Goal: Communication & Community: Connect with others

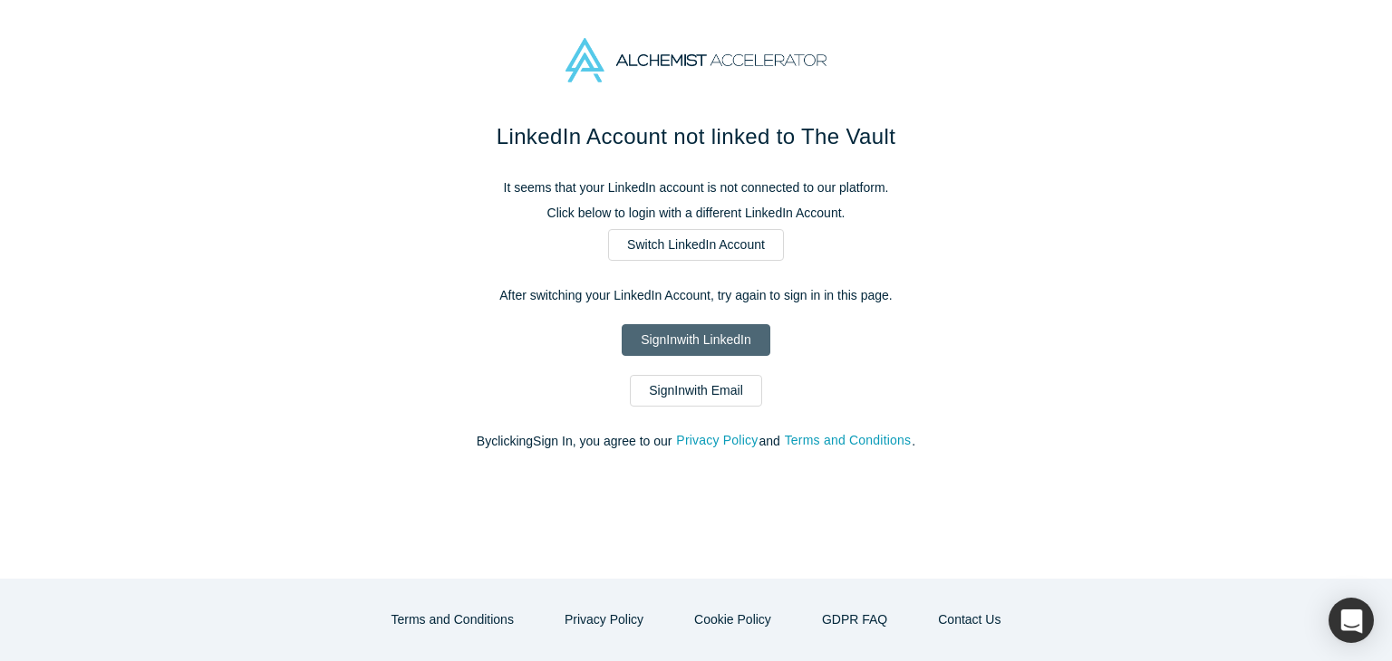
click at [689, 338] on link "Sign In with LinkedIn" at bounding box center [696, 340] width 148 height 32
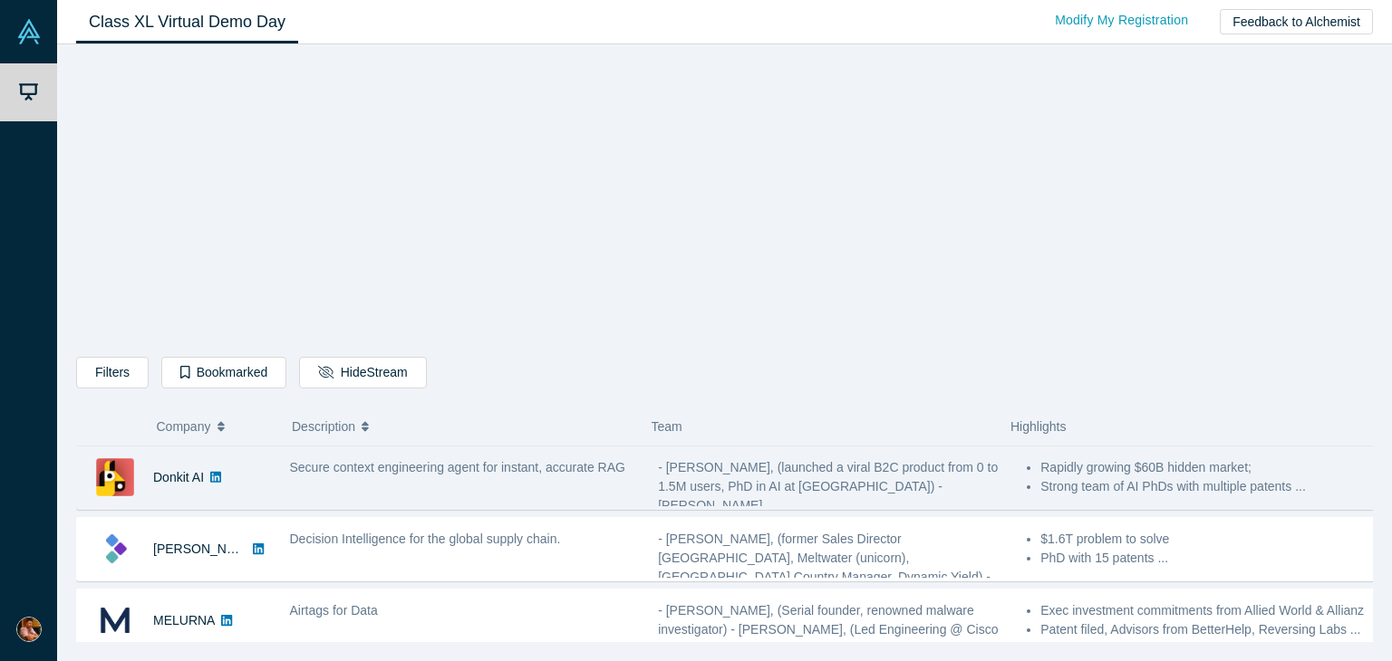
click at [438, 469] on span "Secure context engineering agent for instant, accurate RAG" at bounding box center [457, 467] width 335 height 14
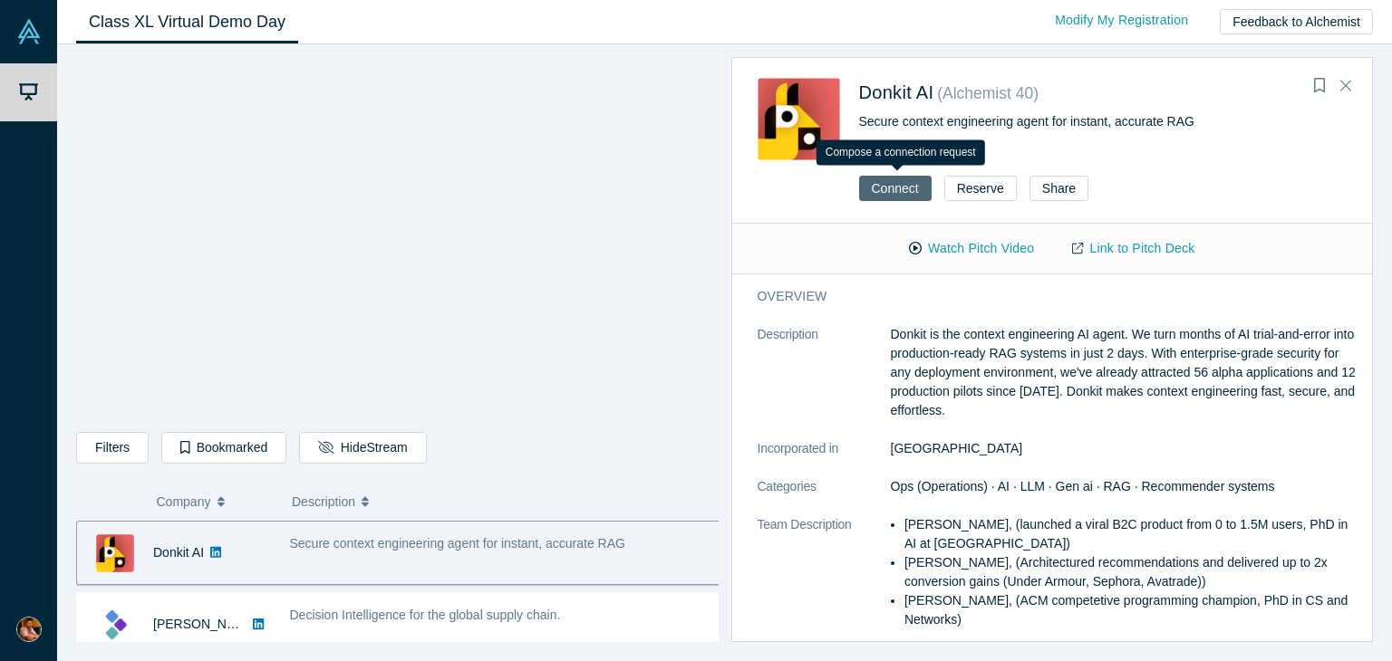
click at [888, 194] on button "Connect" at bounding box center [895, 188] width 72 height 25
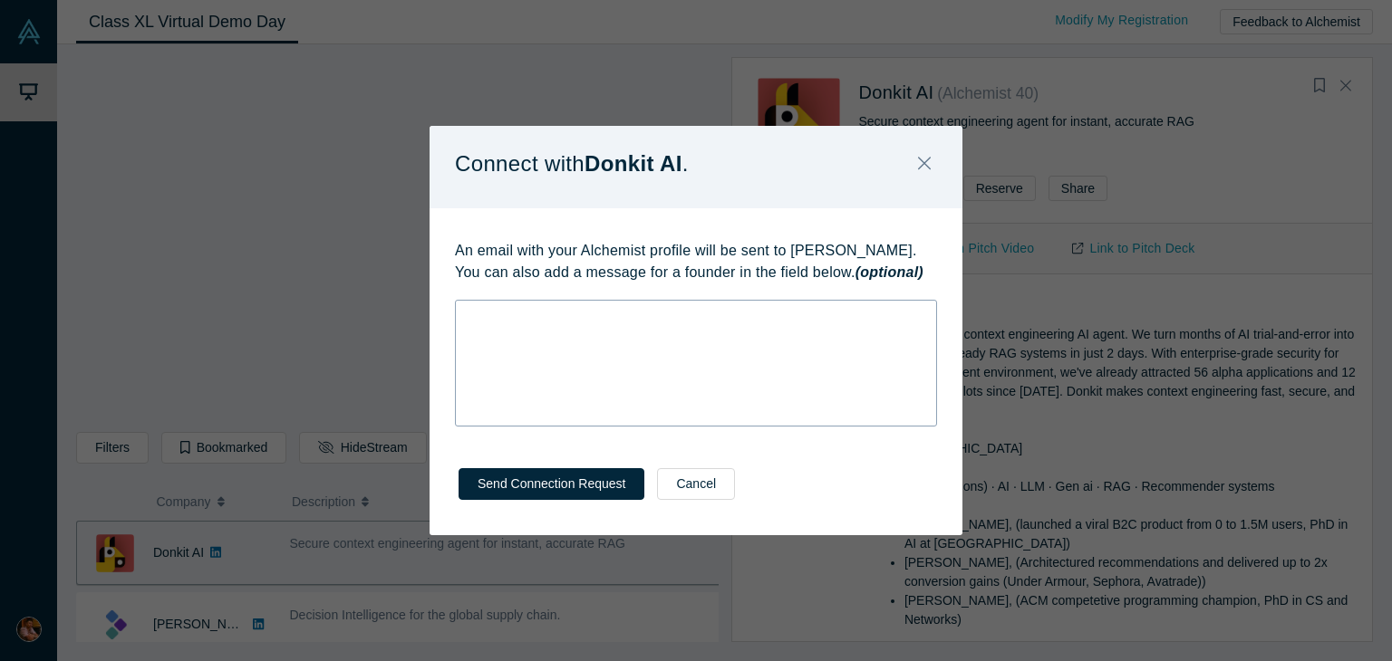
click at [776, 328] on div "rdw-wrapper" at bounding box center [696, 363] width 482 height 127
drag, startPoint x: 796, startPoint y: 247, endPoint x: 910, endPoint y: 247, distance: 113.3
click at [910, 247] on p "An email with your Alchemist profile will be sent to Mikhail Baklanov. You can …" at bounding box center [696, 261] width 482 height 43
copy p "Mikhail Baklanov."
click at [492, 323] on div "rdw-editor" at bounding box center [696, 315] width 458 height 19
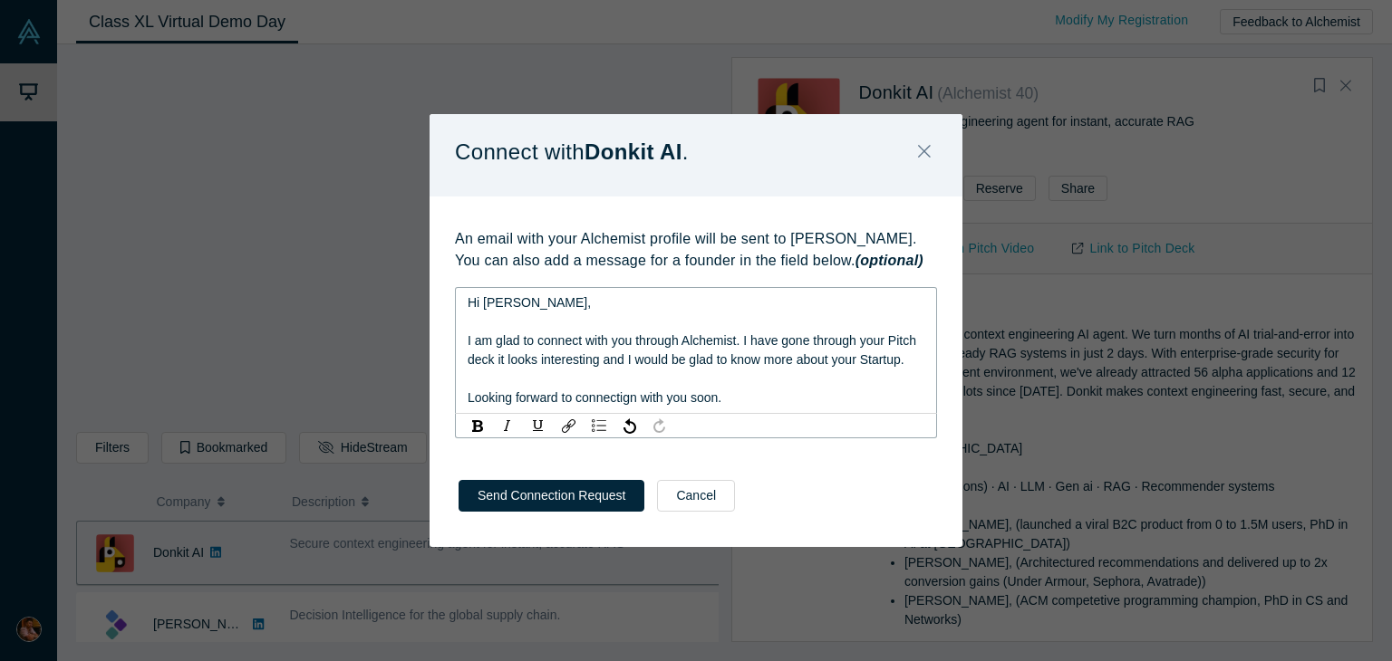
click at [627, 401] on span "Looking forward to connectign with you soon." at bounding box center [594, 397] width 254 height 14
click at [707, 405] on span "Looking forward to connecting with you soon." at bounding box center [594, 397] width 254 height 14
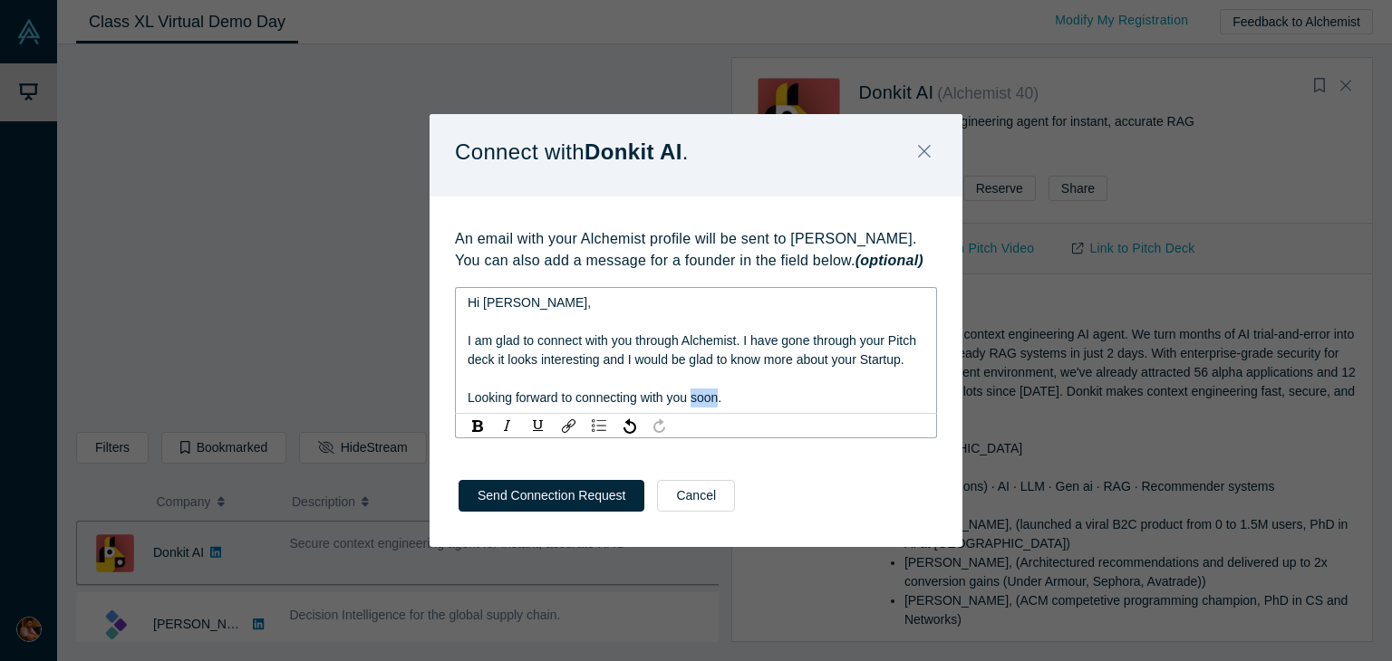
click at [707, 405] on span "Looking forward to connecting with you soon." at bounding box center [594, 397] width 254 height 14
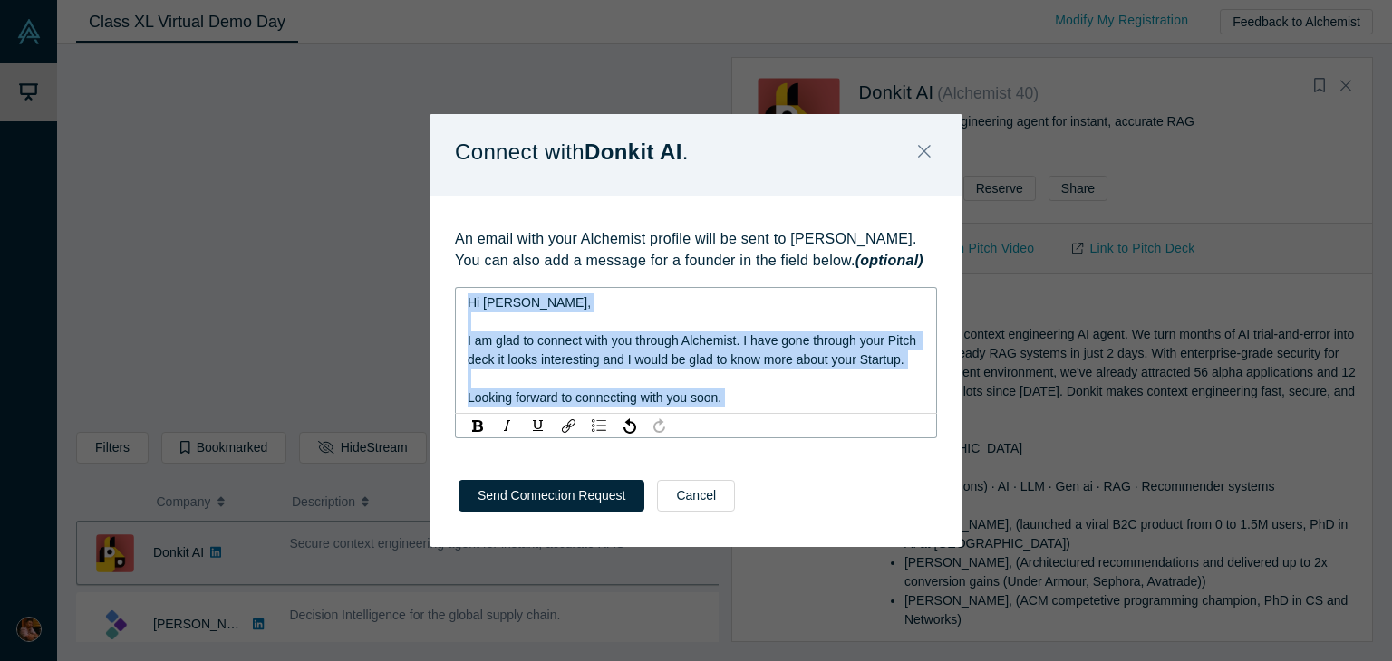
drag, startPoint x: 707, startPoint y: 405, endPoint x: 721, endPoint y: 364, distance: 43.3
click at [721, 364] on div "Hi Mikhail, I am glad to connect with you through Alchemist. I have gone throug…" at bounding box center [696, 351] width 458 height 114
copy div "Hi Mikhail, I am glad to connect with you through Alchemist. I have gone throug…"
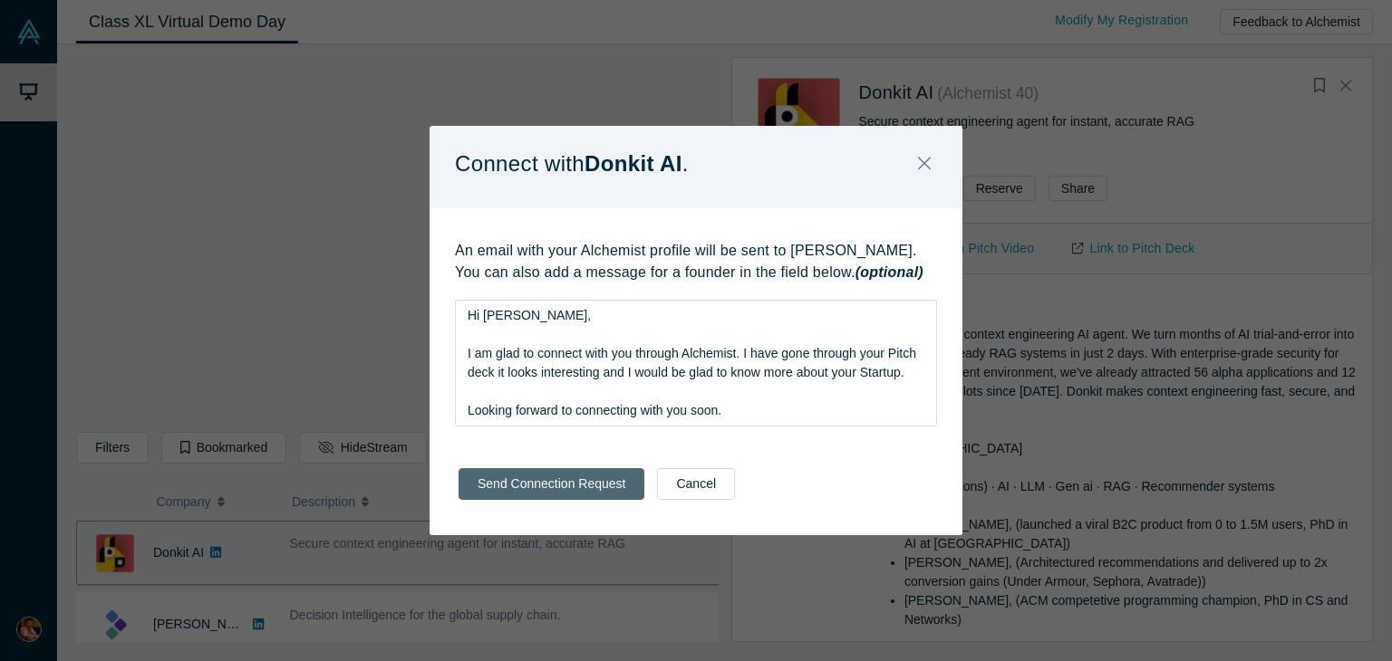
click at [549, 487] on button "Send Connection Request" at bounding box center [551, 484] width 186 height 32
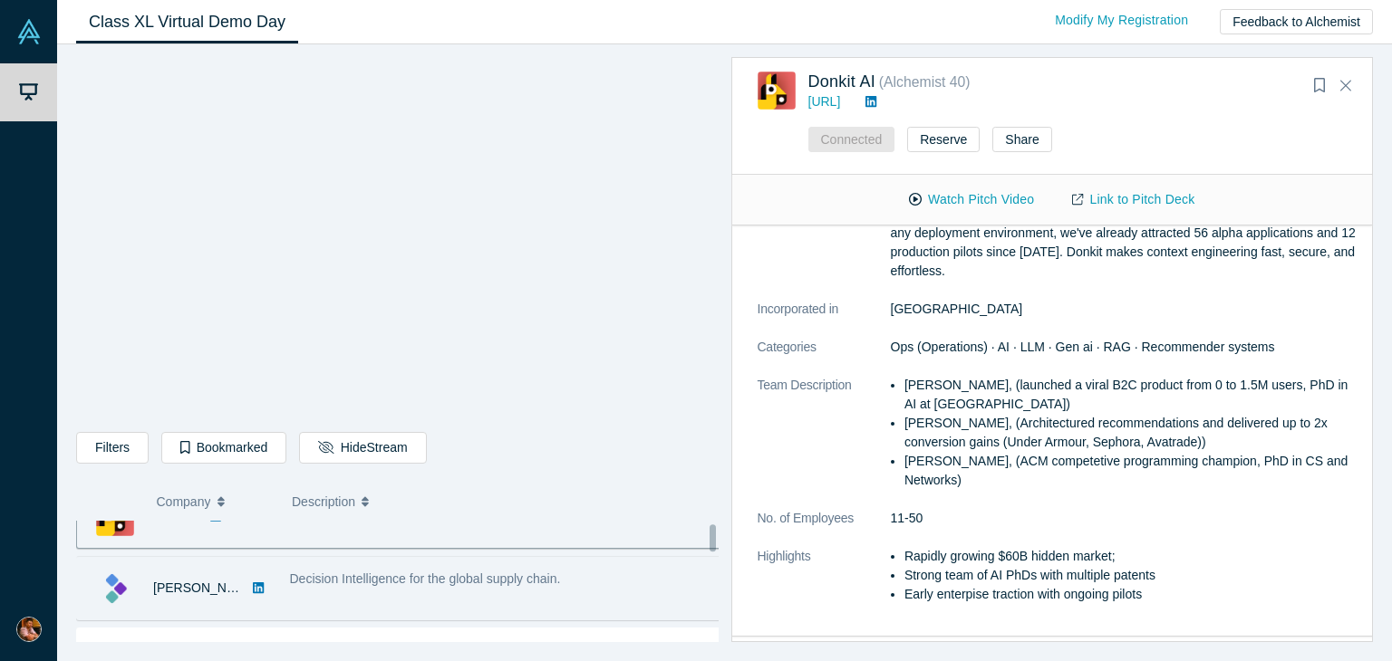
scroll to position [36, 0]
click at [439, 593] on div "Decision Intelligence for the global supply chain." at bounding box center [505, 588] width 451 height 57
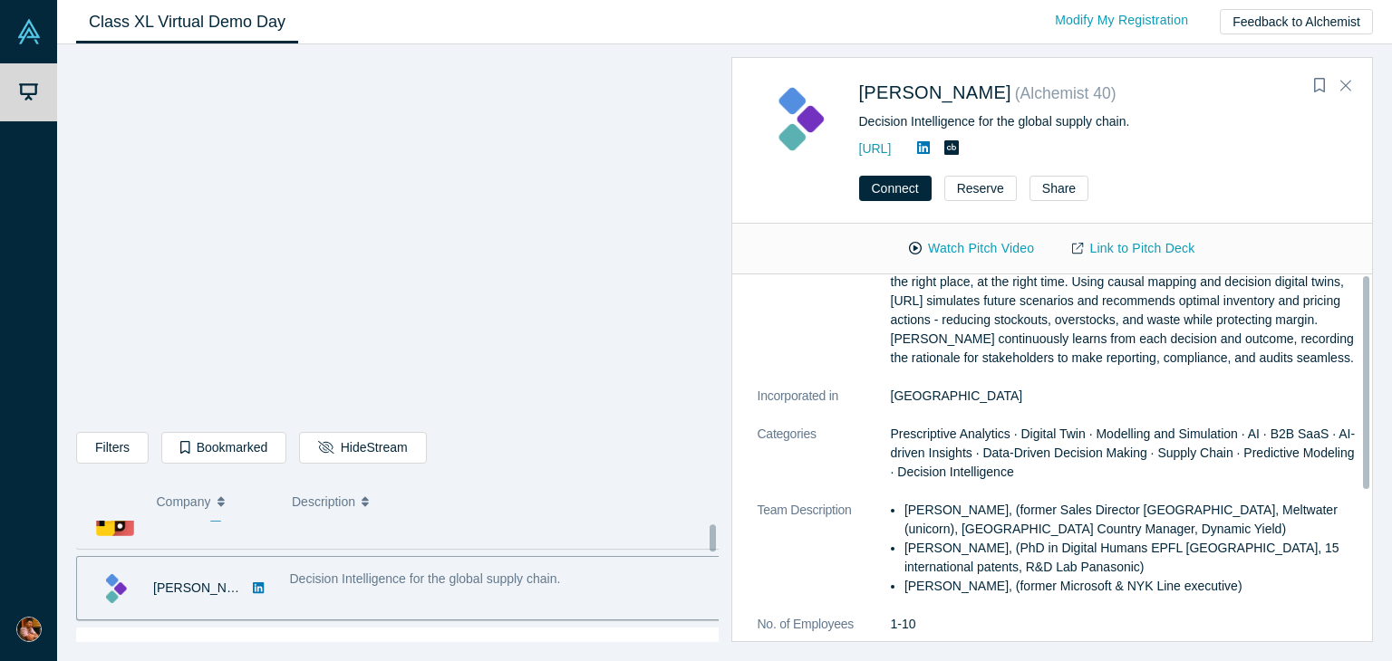
scroll to position [0, 0]
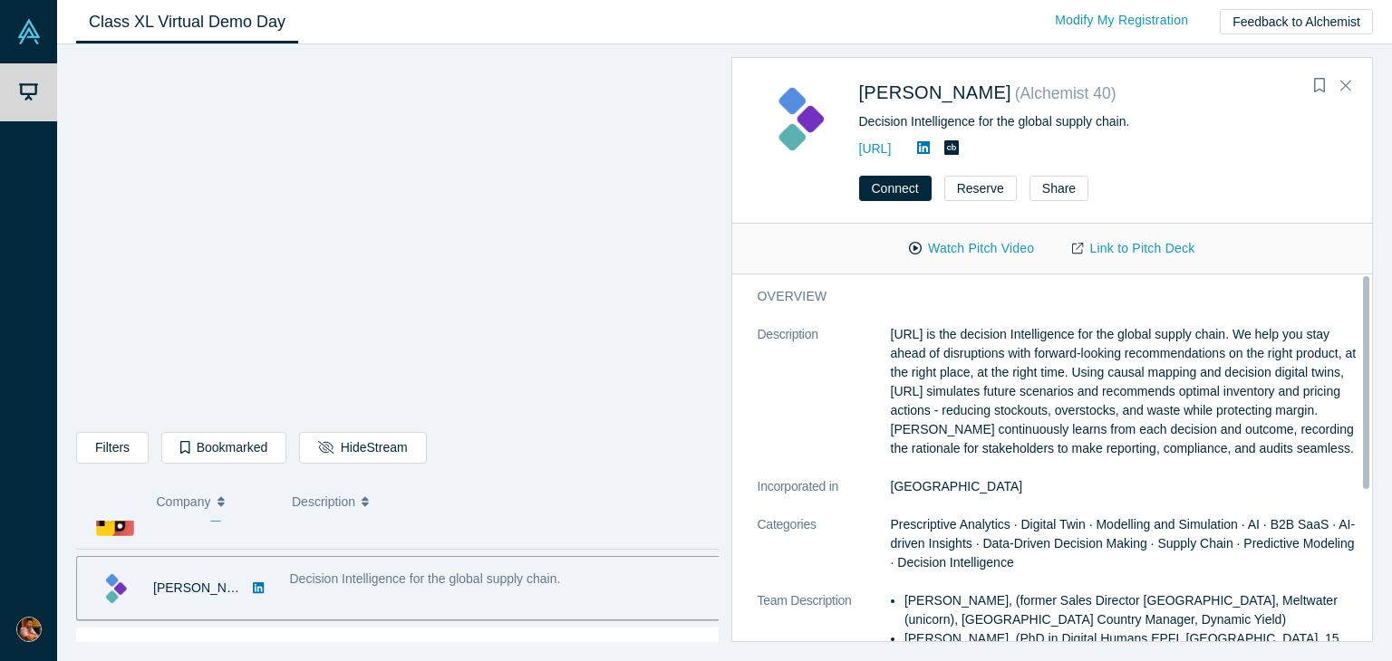
click at [925, 392] on p "Kimaru.ai is the decision Intelligence for the global supply chain. We help you…" at bounding box center [1126, 391] width 470 height 133
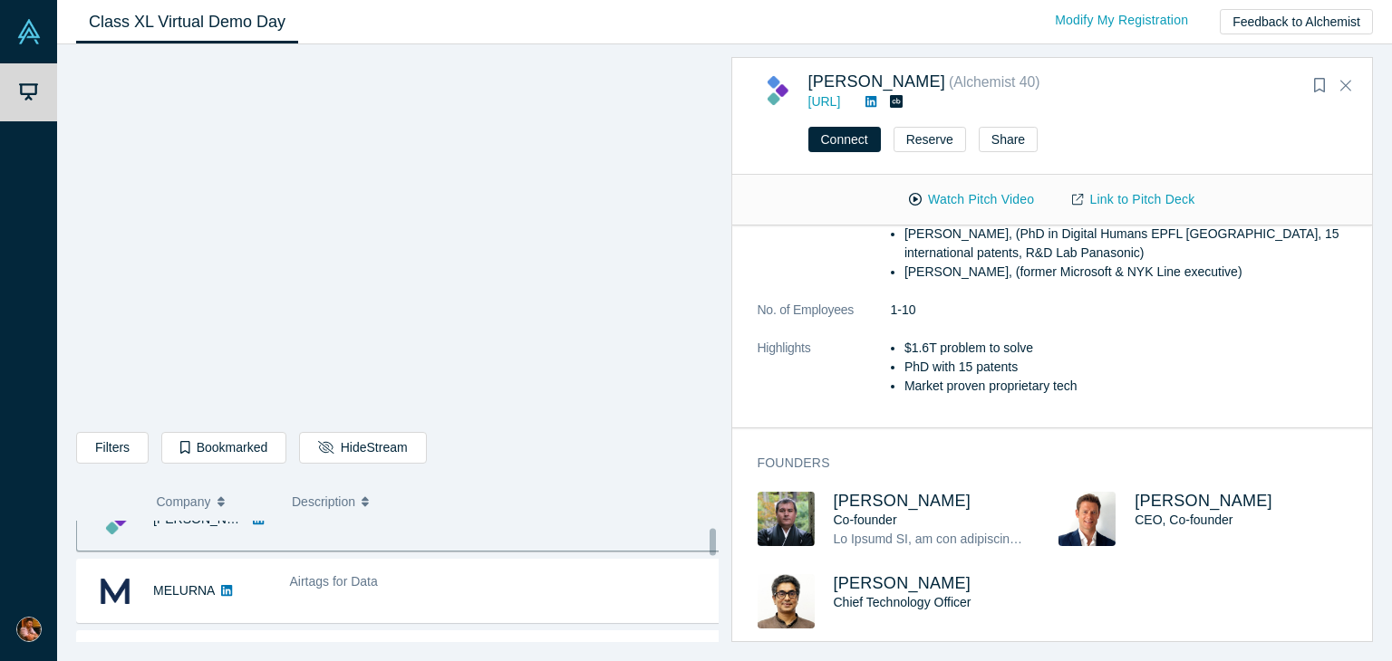
scroll to position [105, 0]
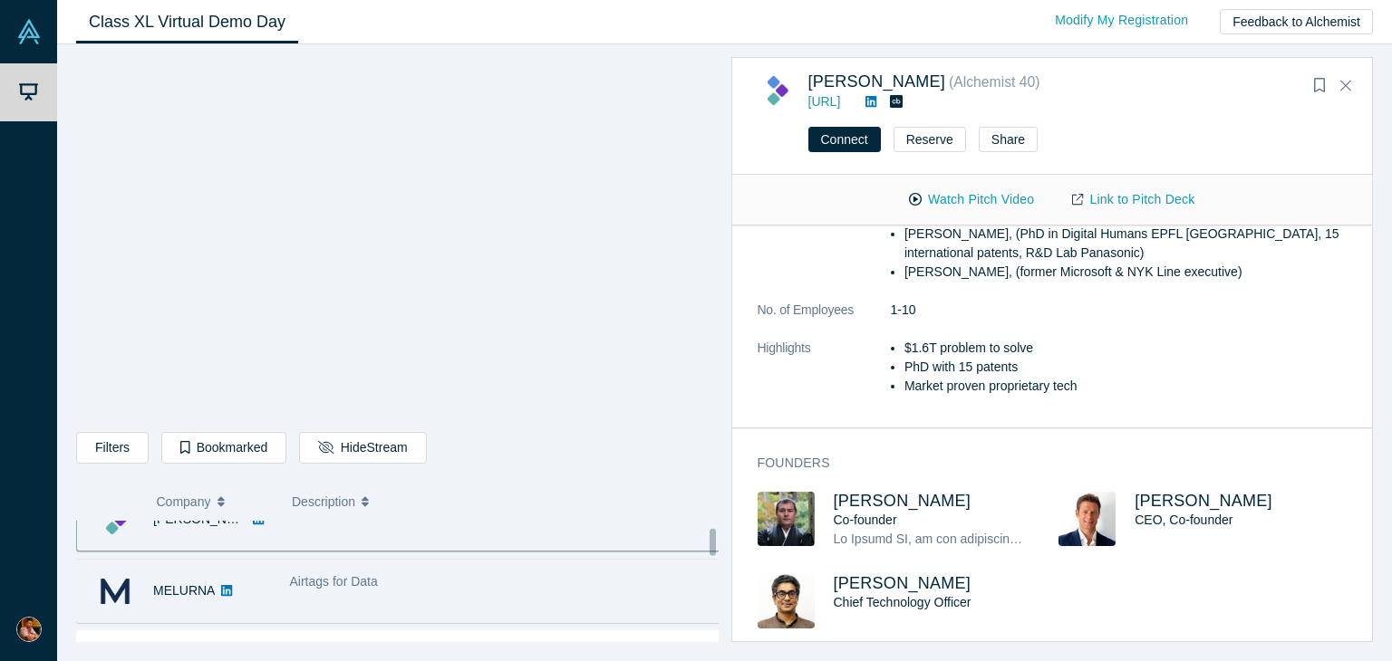
click at [548, 581] on div "Airtags for Data" at bounding box center [506, 582] width 432 height 19
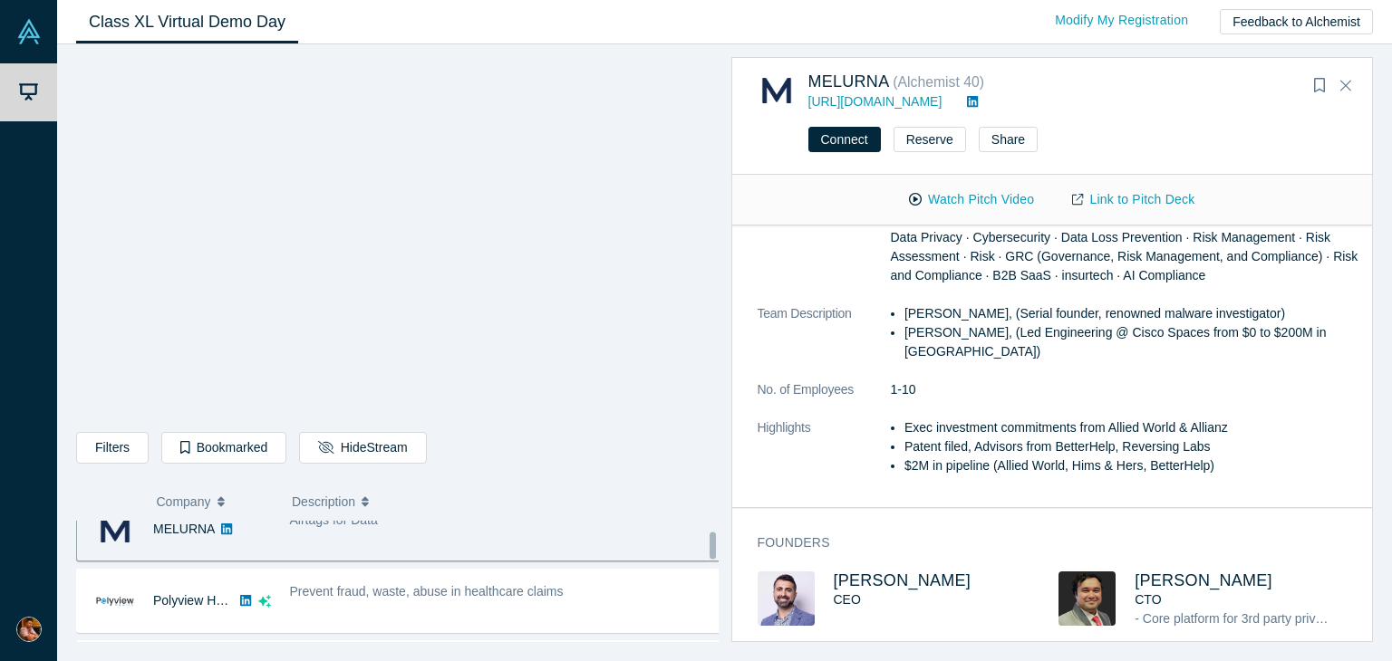
scroll to position [173, 0]
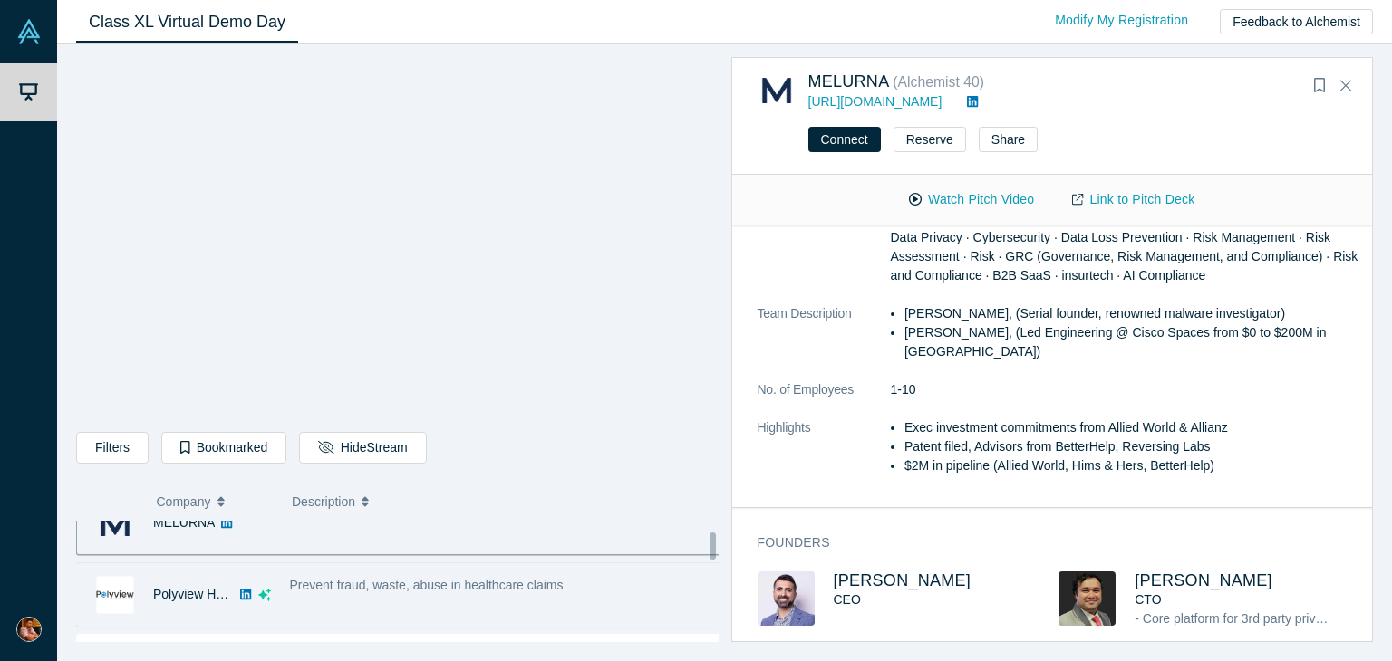
click at [515, 588] on span "Prevent fraud, waste, abuse in healthcare claims" at bounding box center [427, 585] width 274 height 14
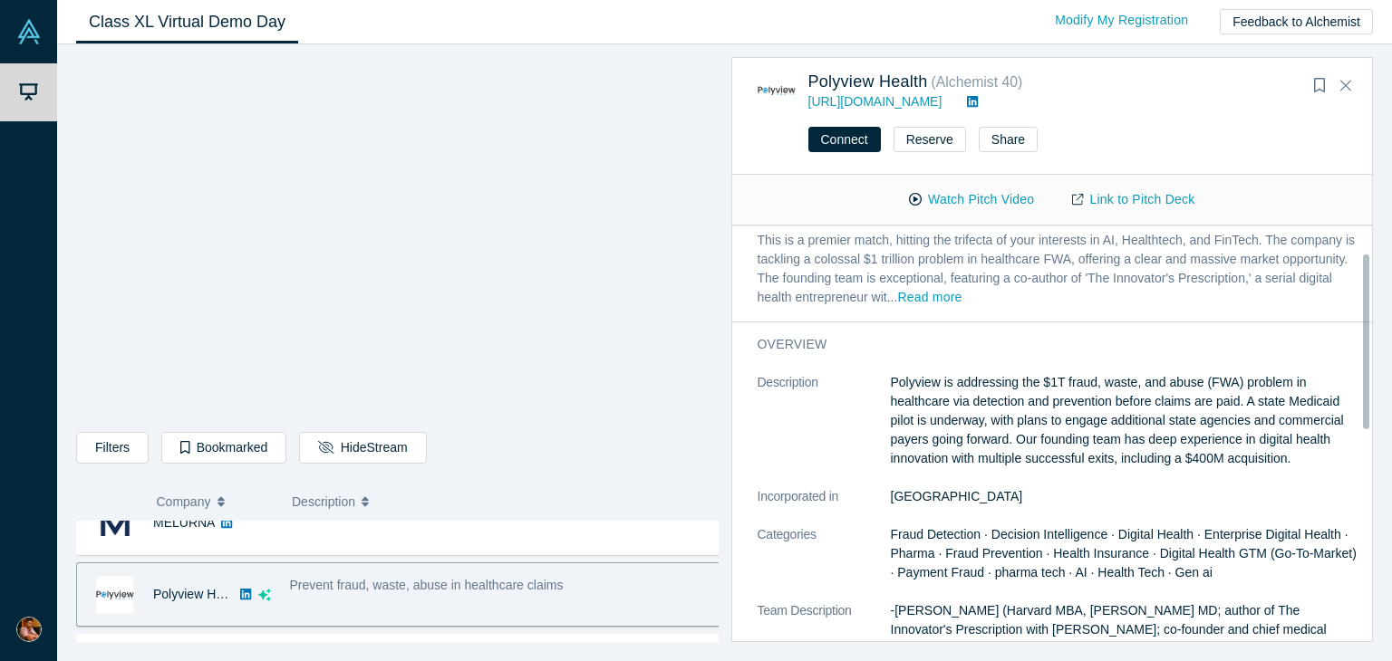
scroll to position [0, 0]
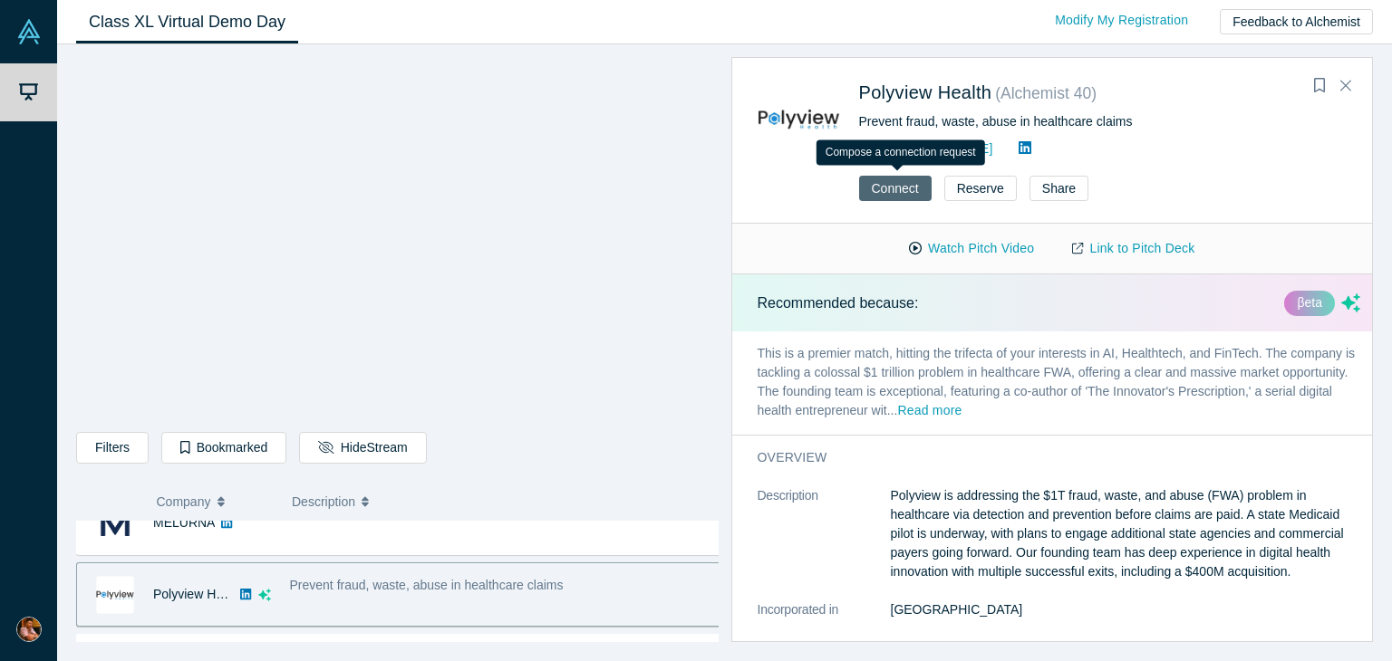
click at [883, 190] on button "Connect" at bounding box center [895, 188] width 72 height 25
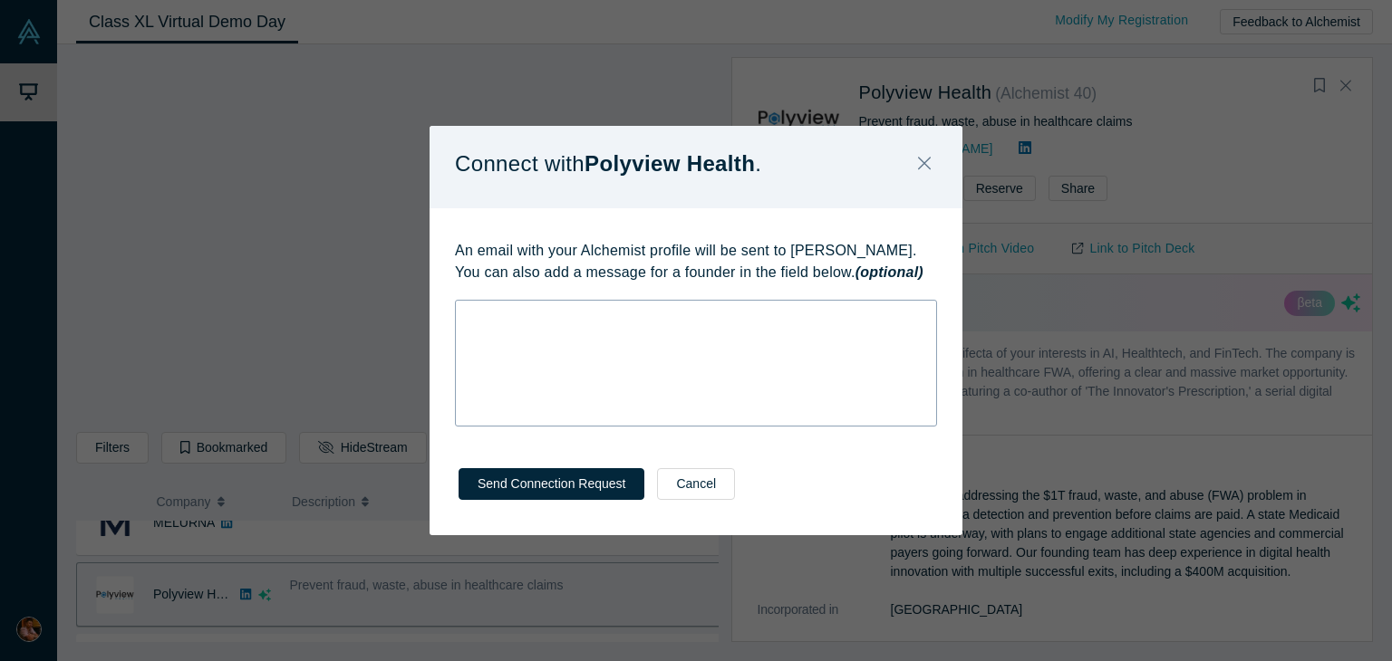
click at [739, 324] on div "rdw-wrapper" at bounding box center [696, 363] width 482 height 127
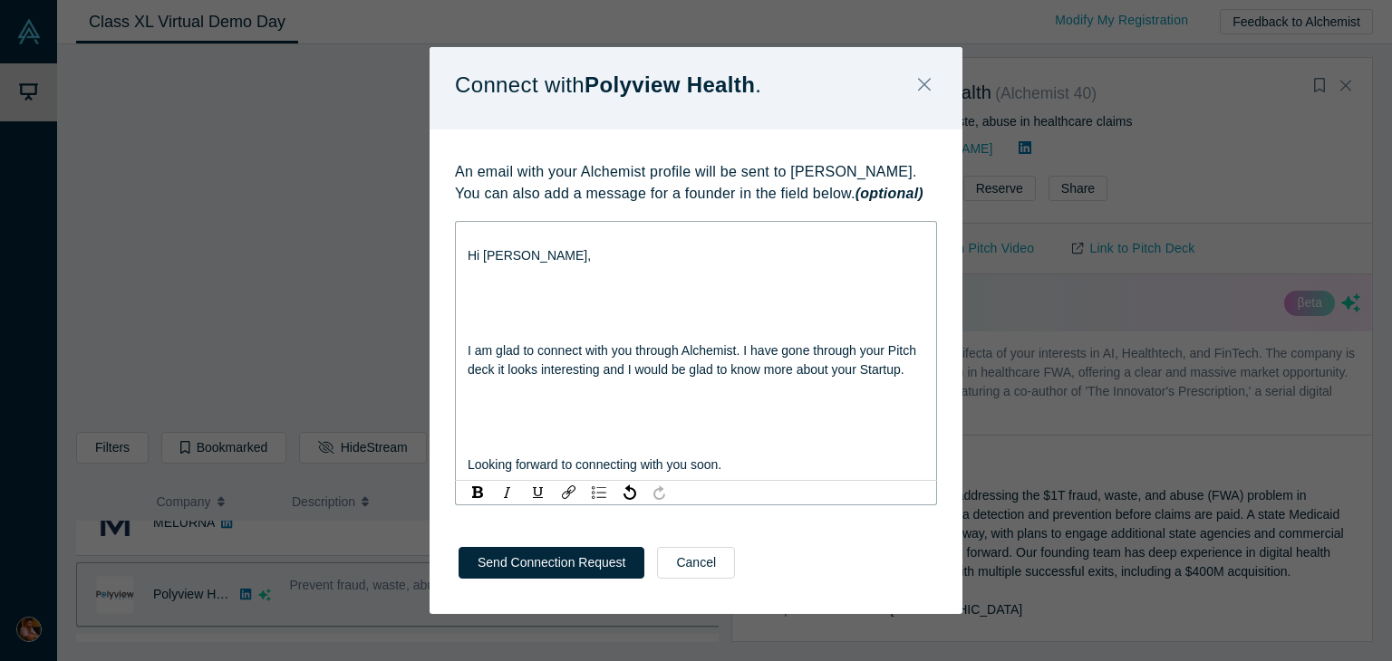
click at [511, 331] on div "rdw-editor" at bounding box center [696, 332] width 458 height 19
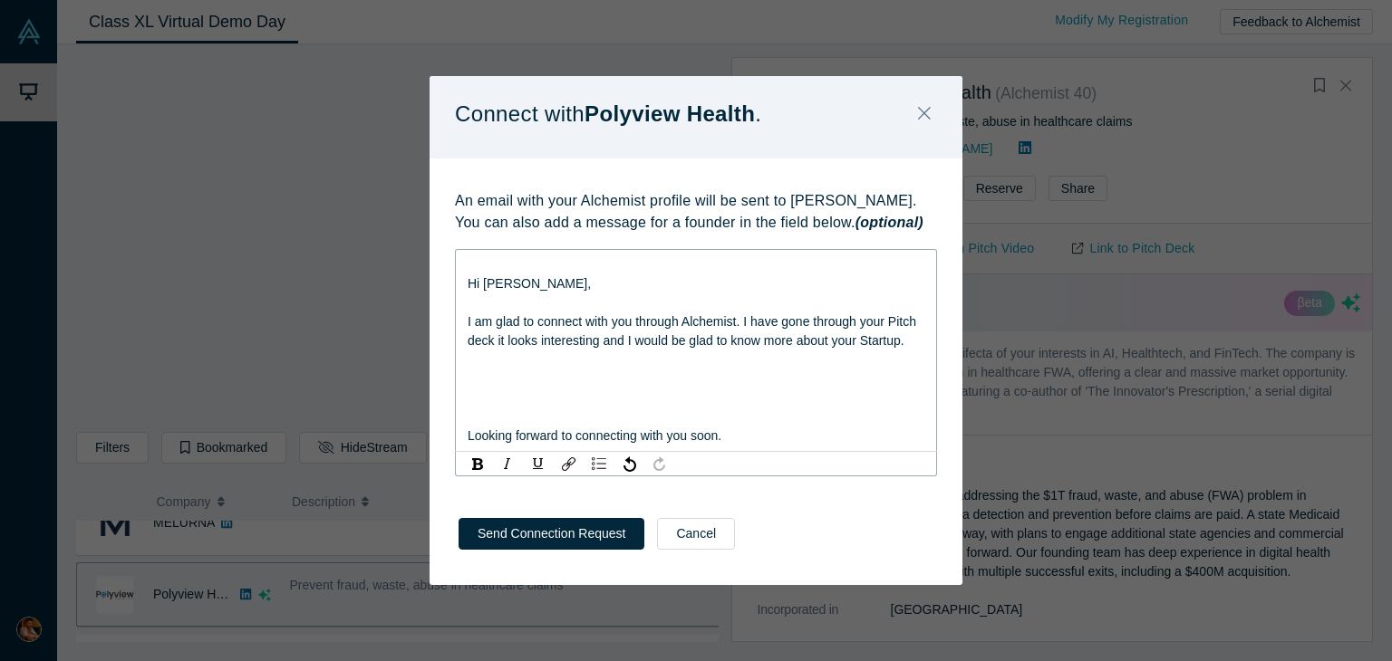
click at [475, 420] on div "rdw-editor" at bounding box center [696, 417] width 458 height 19
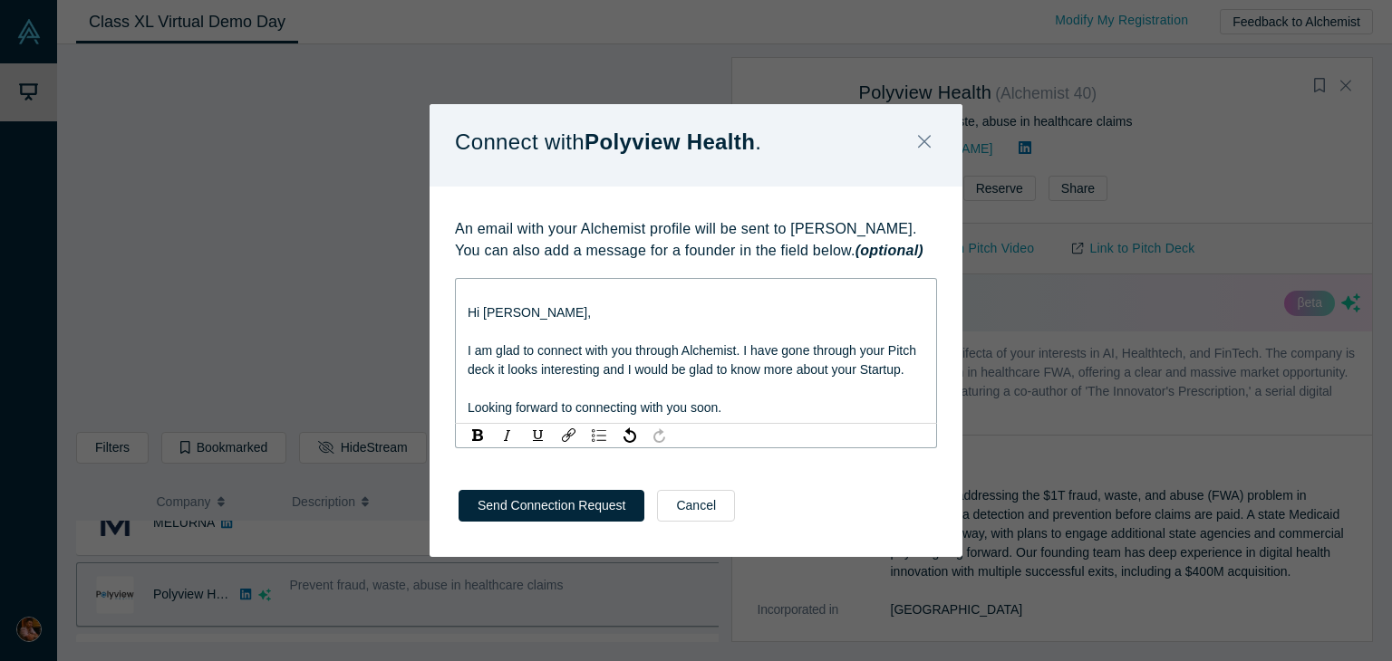
click at [503, 311] on span "Hi Mikhail," at bounding box center [528, 312] width 123 height 14
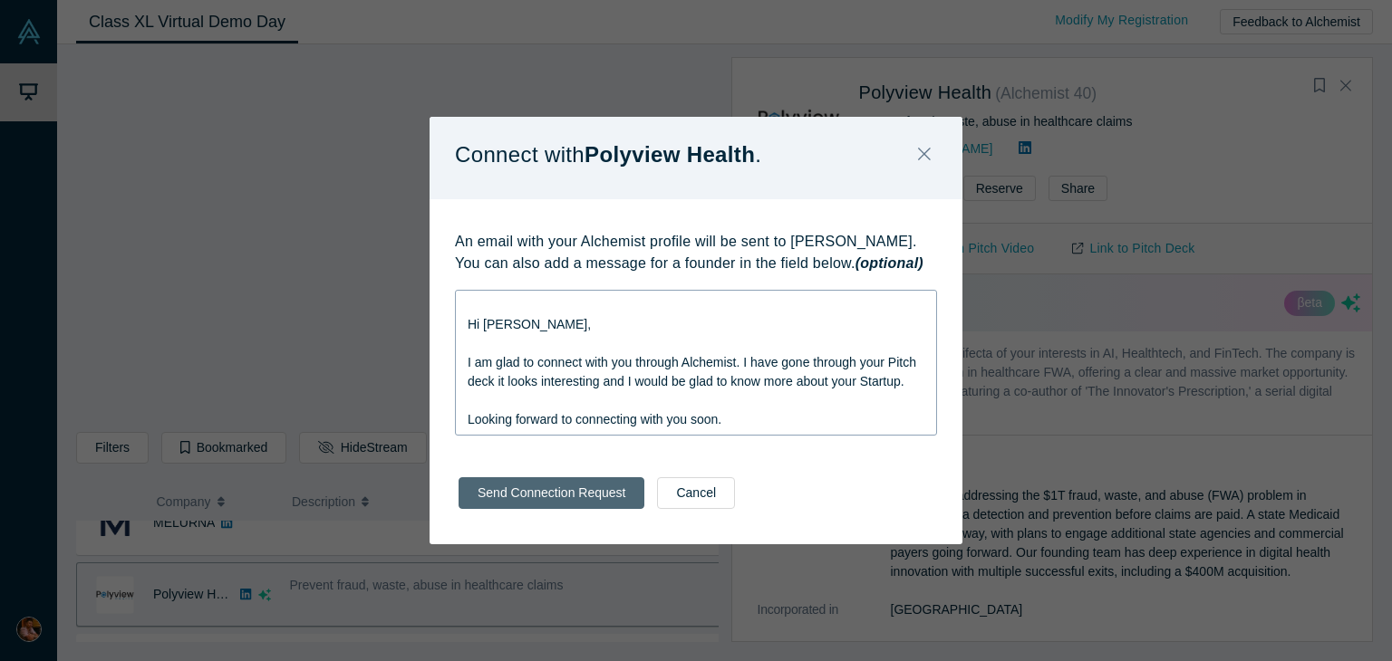
click at [548, 508] on button "Send Connection Request" at bounding box center [551, 493] width 186 height 32
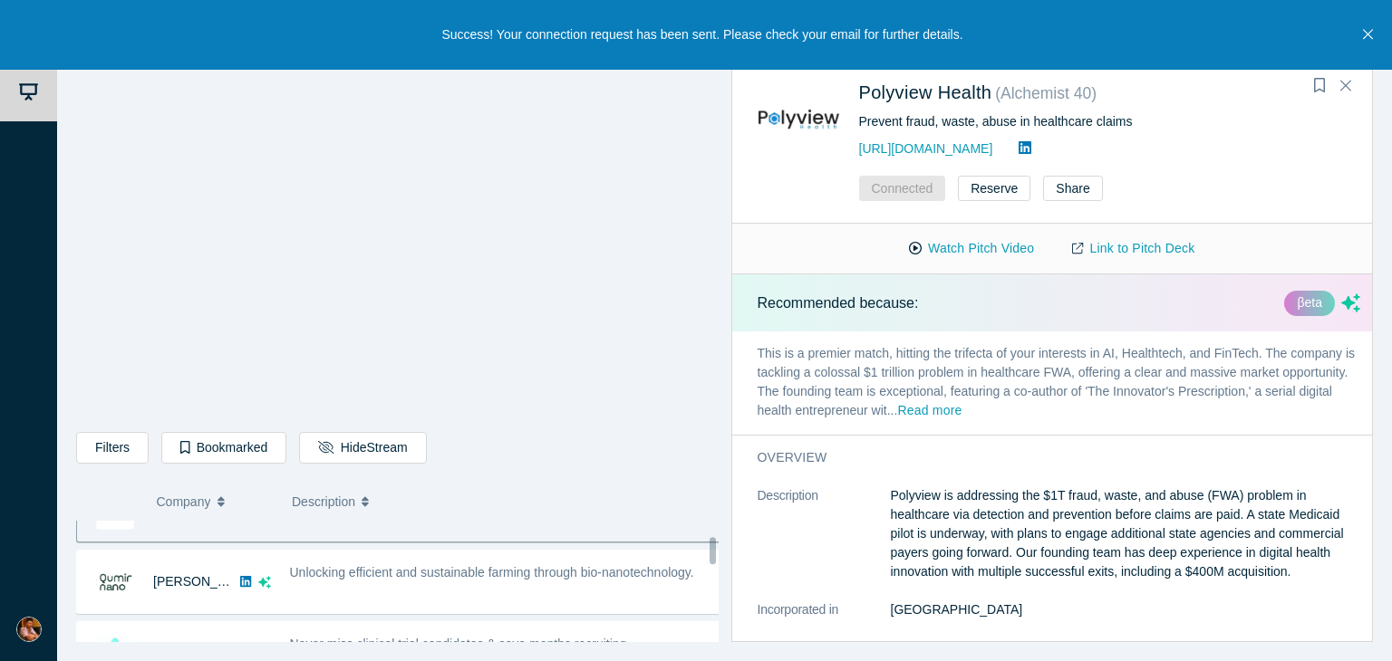
scroll to position [257, 0]
click at [441, 565] on span "Unlocking efficient and sustainable farming through bio-nanotechnology." at bounding box center [492, 572] width 404 height 14
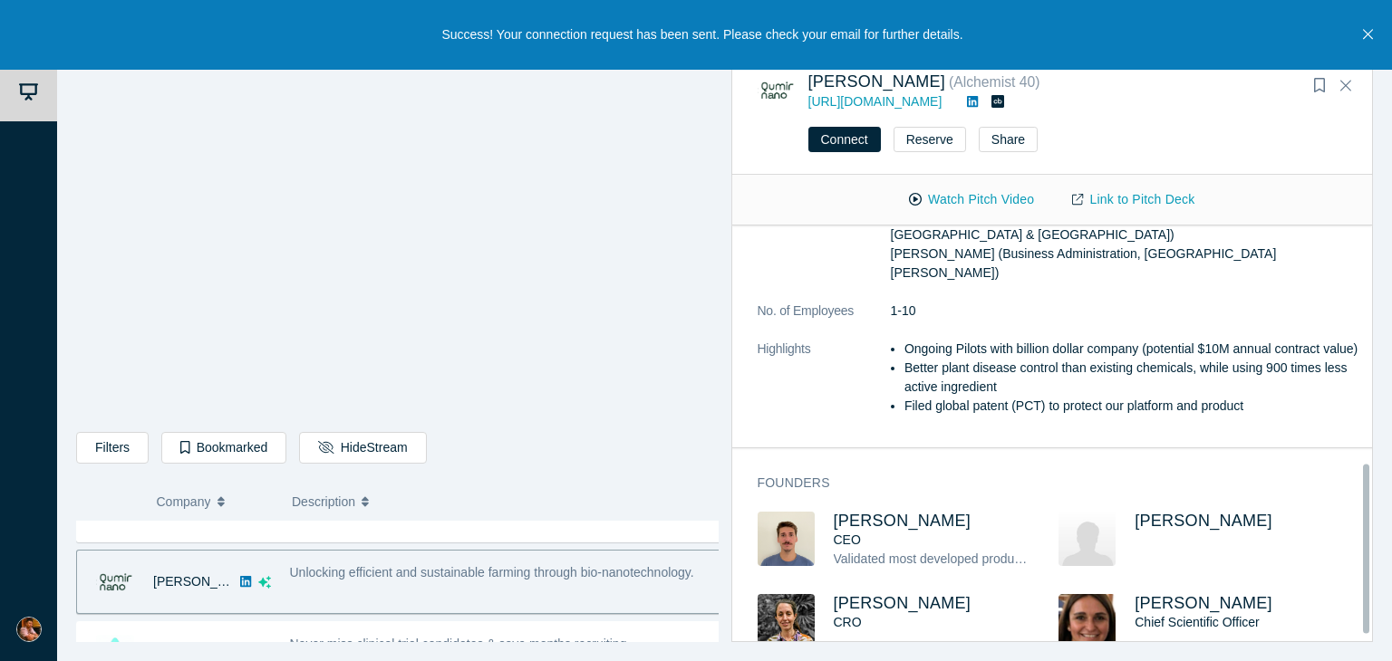
scroll to position [601, 0]
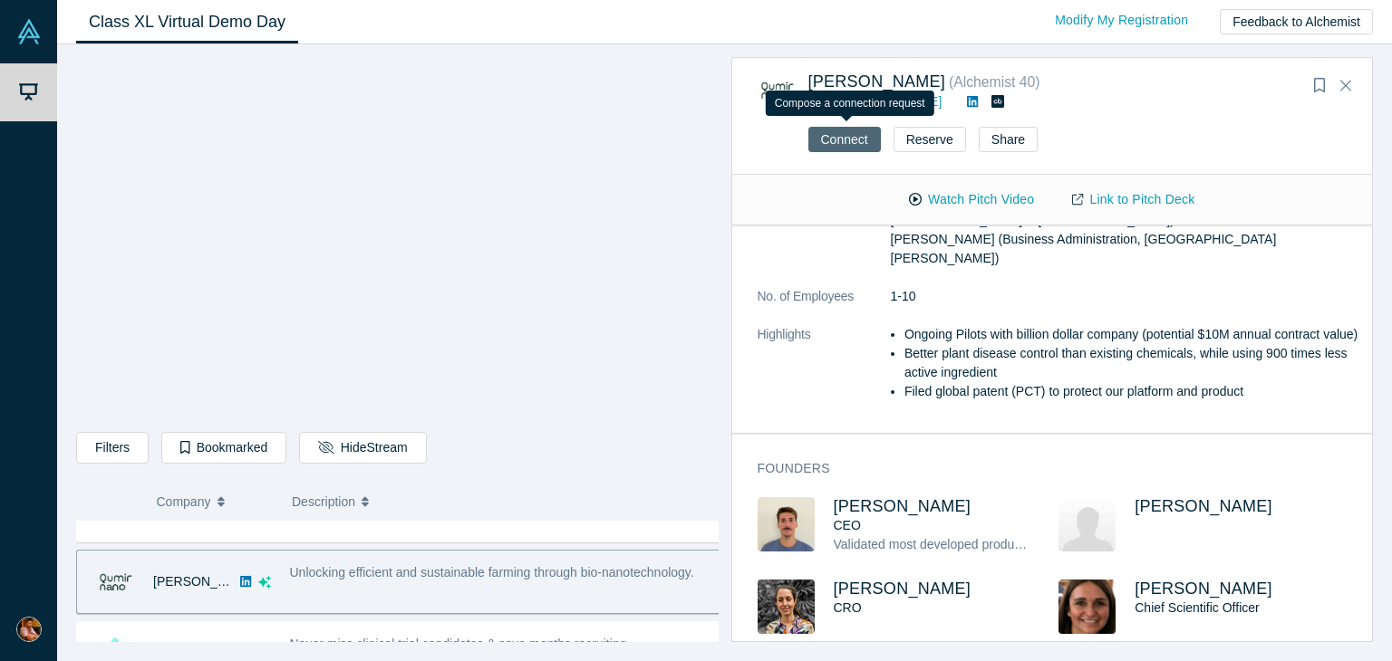
click at [841, 135] on button "Connect" at bounding box center [844, 139] width 72 height 25
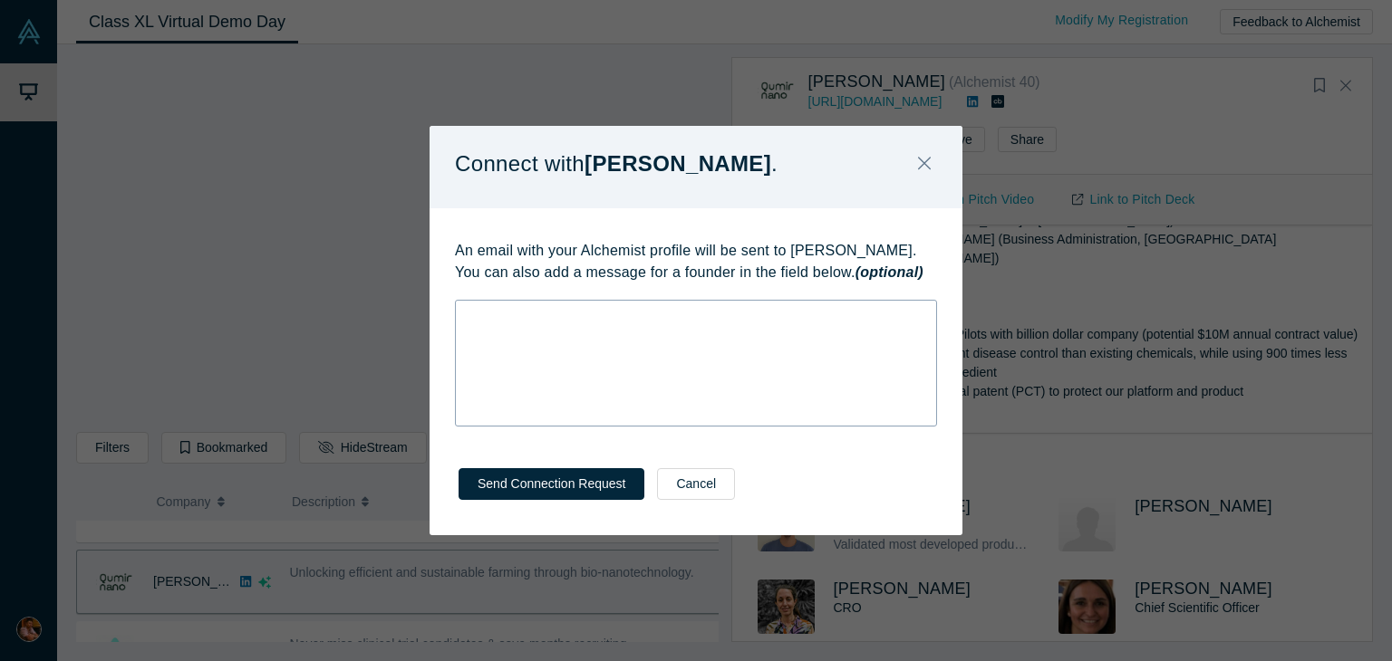
click at [644, 335] on div "rdw-wrapper" at bounding box center [696, 363] width 482 height 127
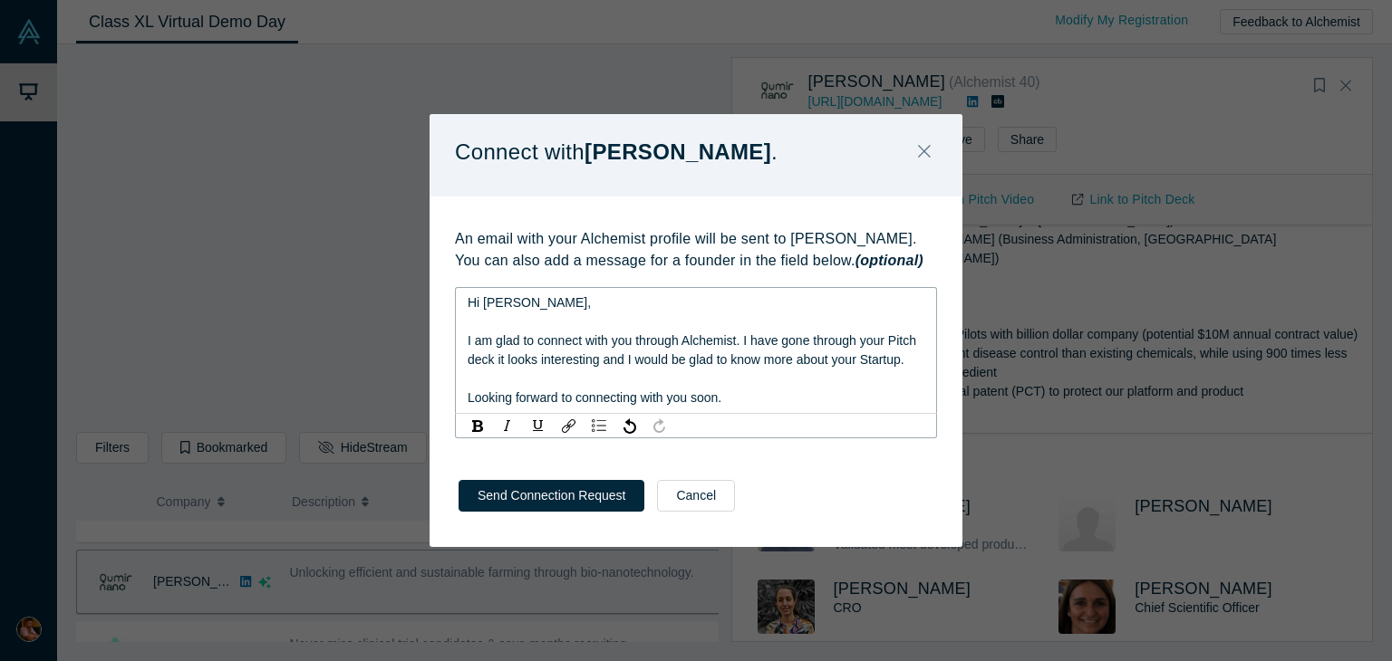
click at [504, 300] on span "Hi Jason," at bounding box center [528, 302] width 123 height 14
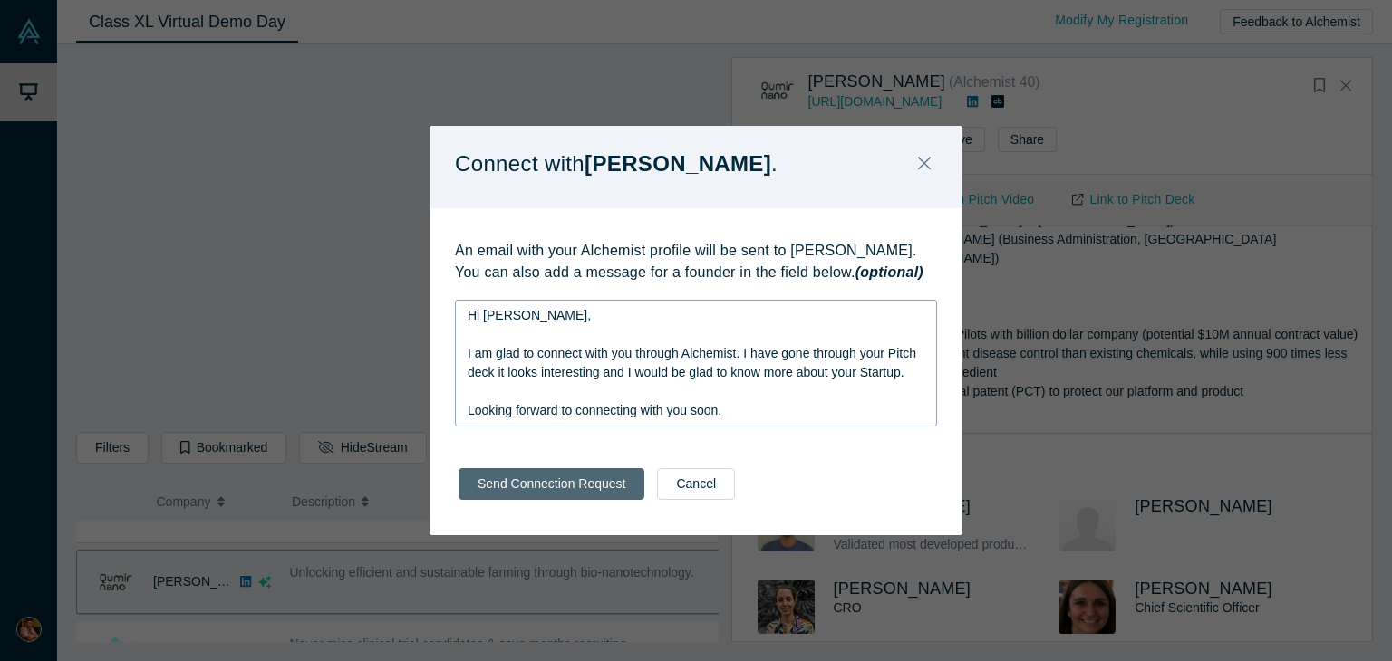
click at [548, 495] on button "Send Connection Request" at bounding box center [551, 484] width 186 height 32
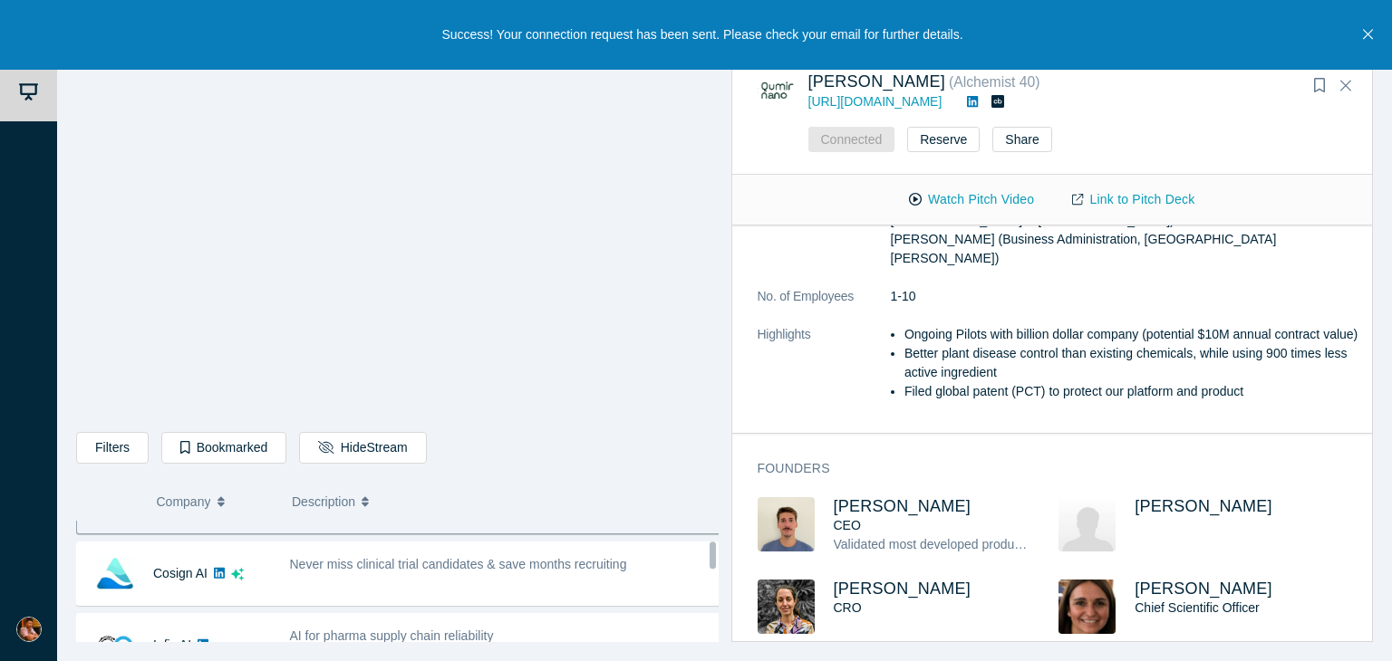
scroll to position [340, 0]
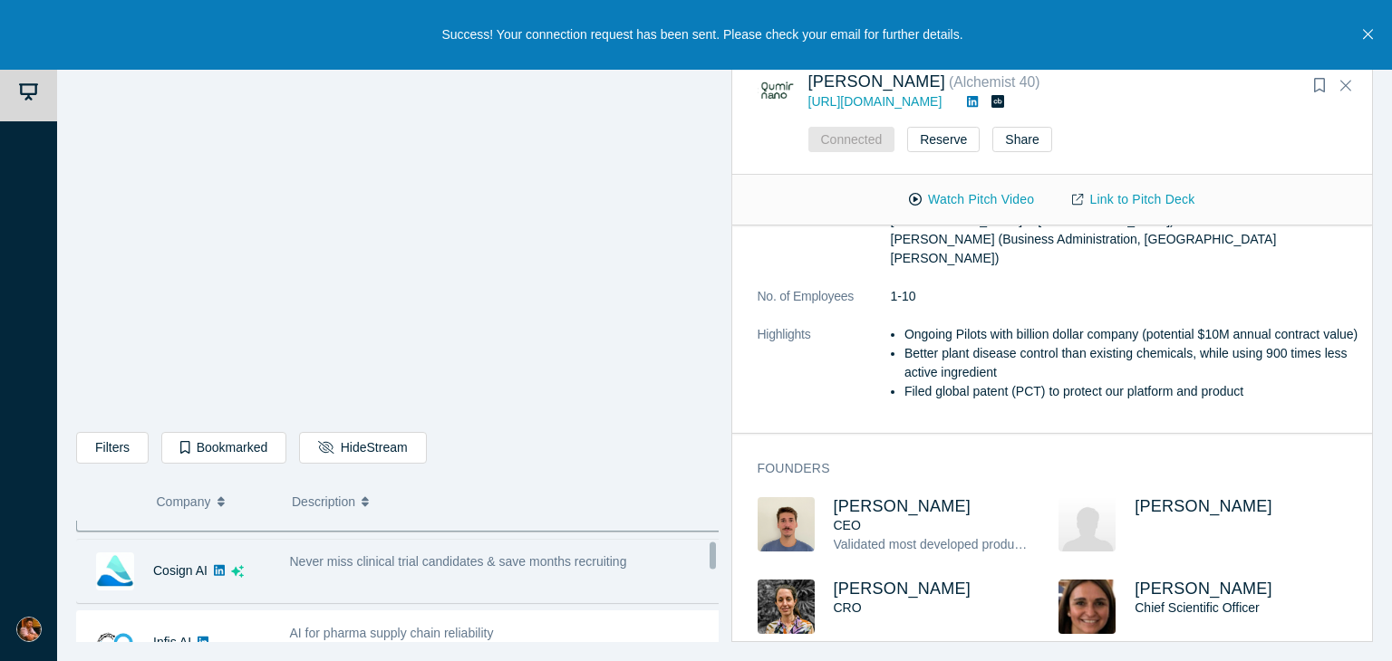
click at [451, 564] on span "Never miss clinical trial candidates & save months recruiting" at bounding box center [458, 561] width 337 height 14
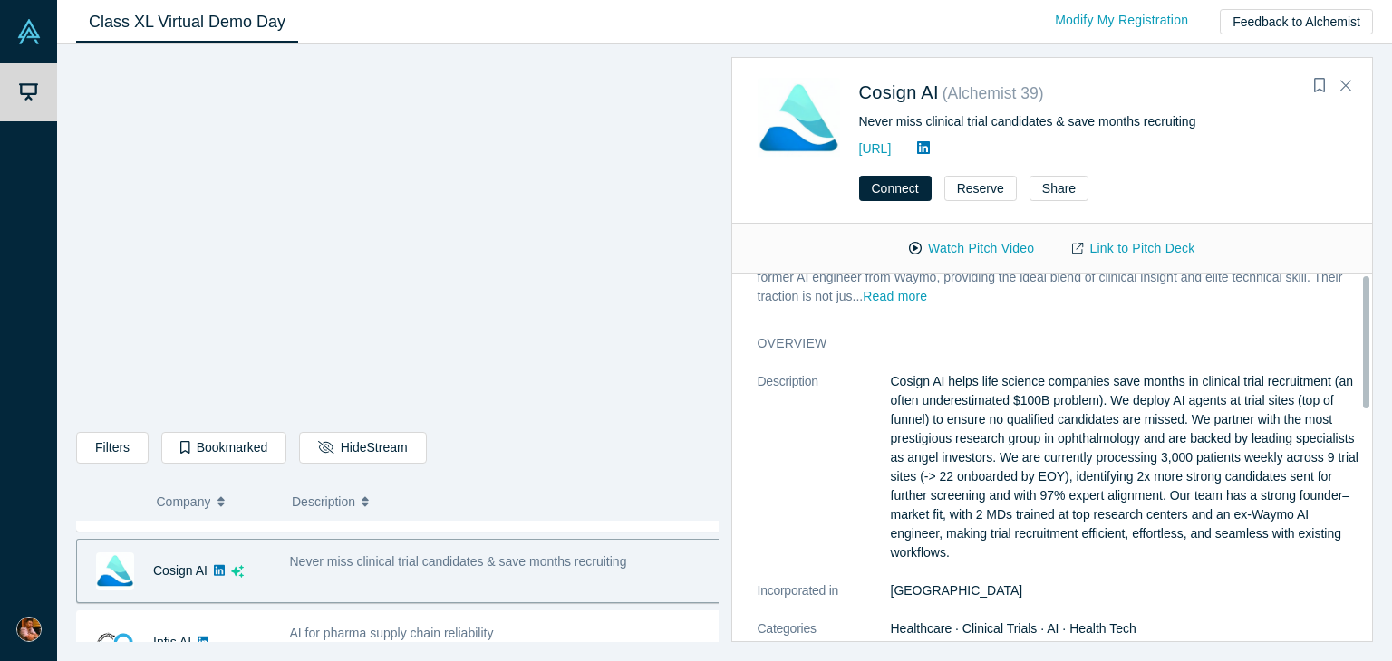
scroll to position [0, 0]
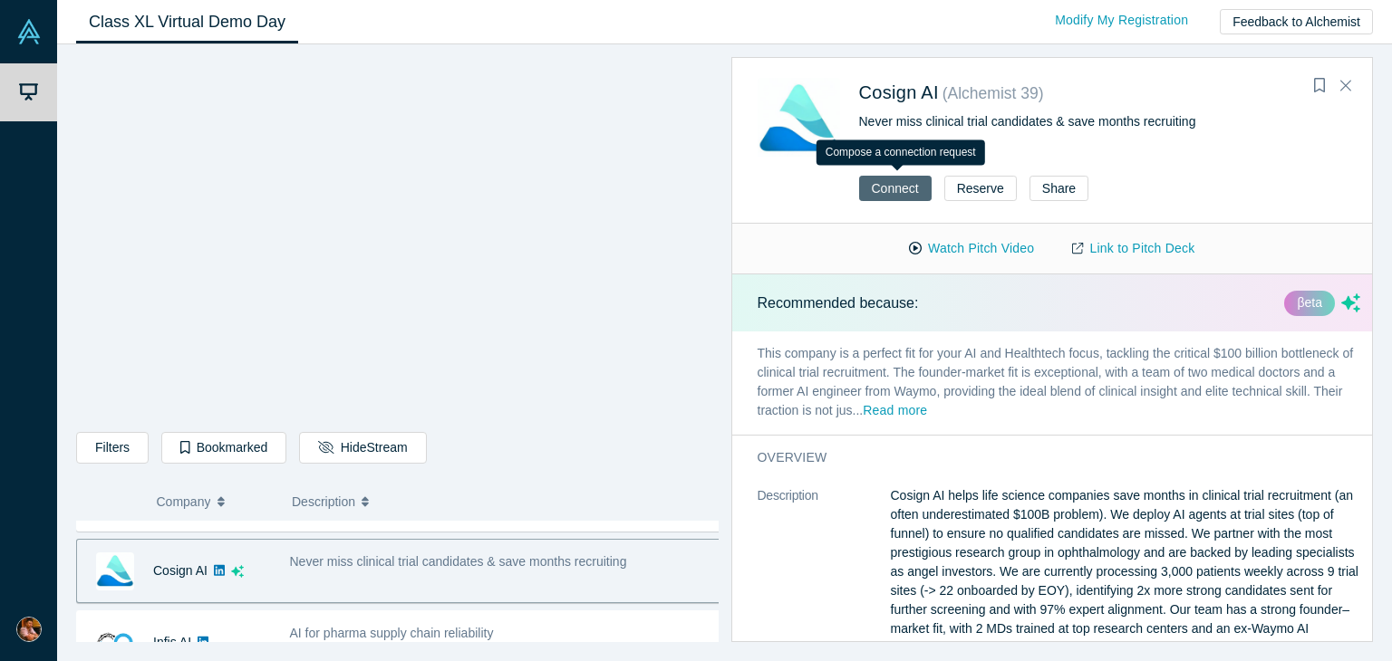
click at [885, 188] on button "Connect" at bounding box center [895, 188] width 72 height 25
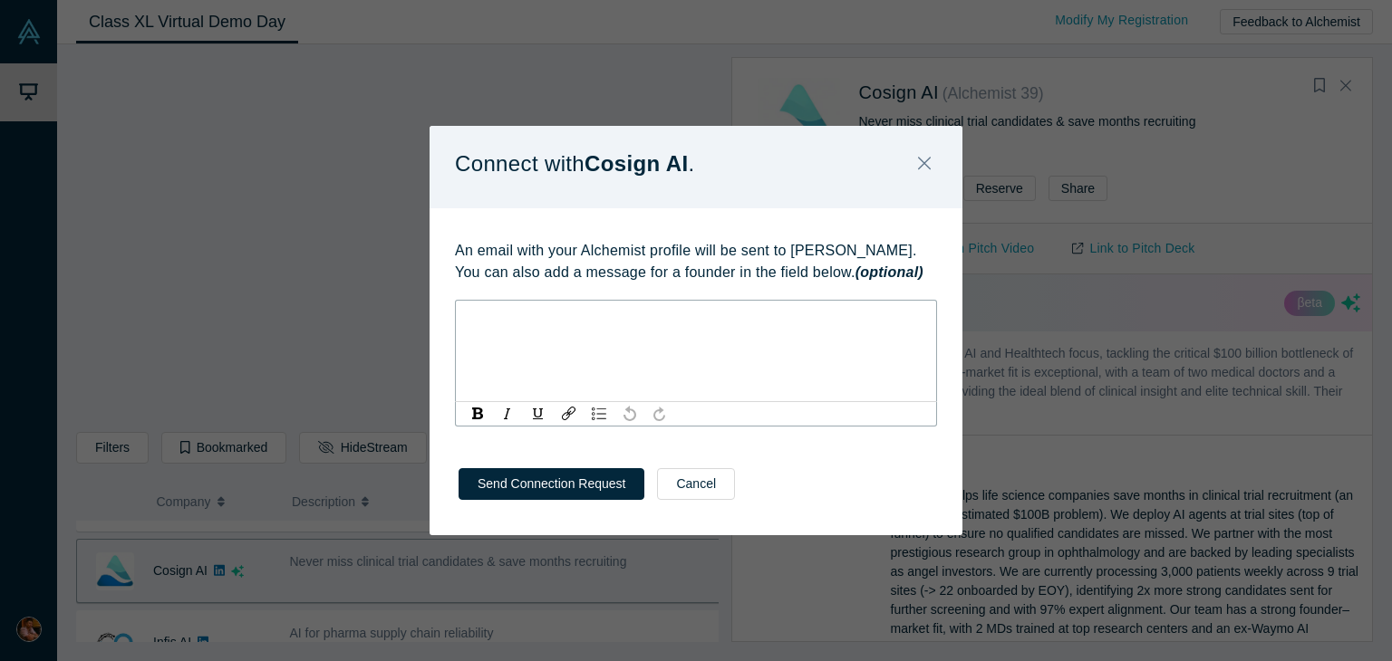
click at [702, 320] on div "rdw-editor" at bounding box center [696, 315] width 458 height 19
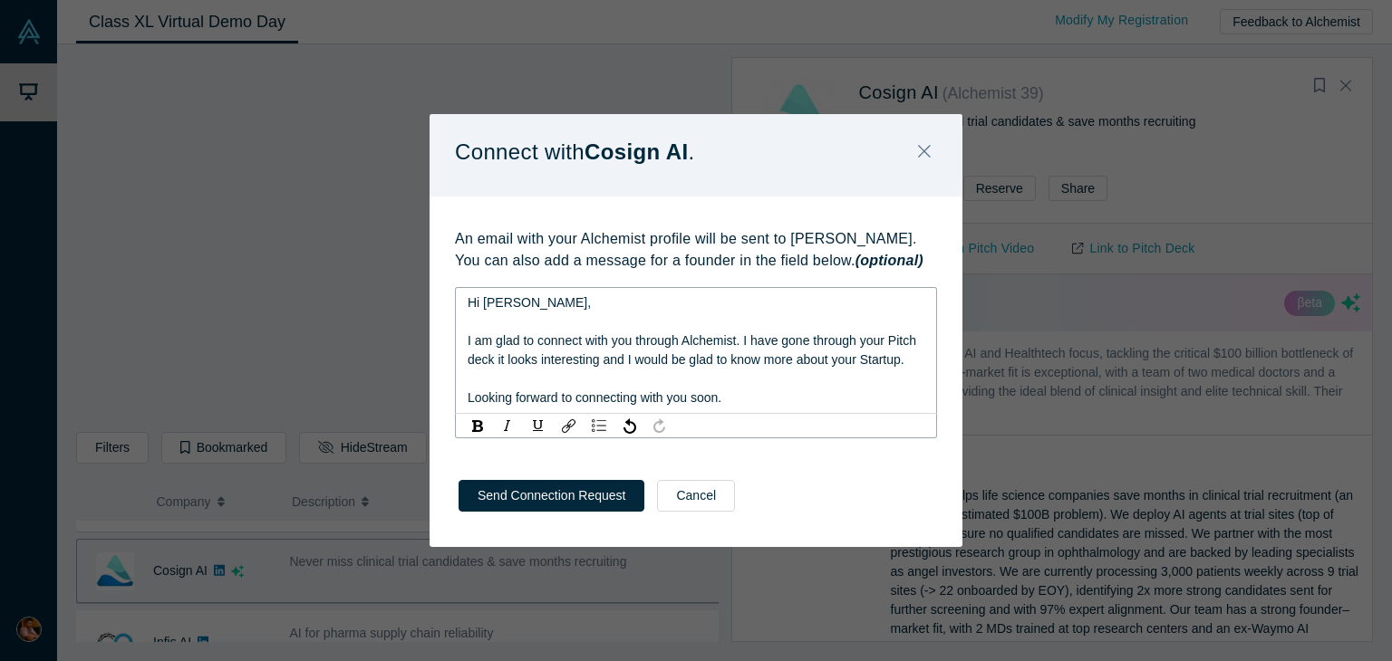
click at [495, 302] on span "Hi Jason," at bounding box center [528, 302] width 123 height 14
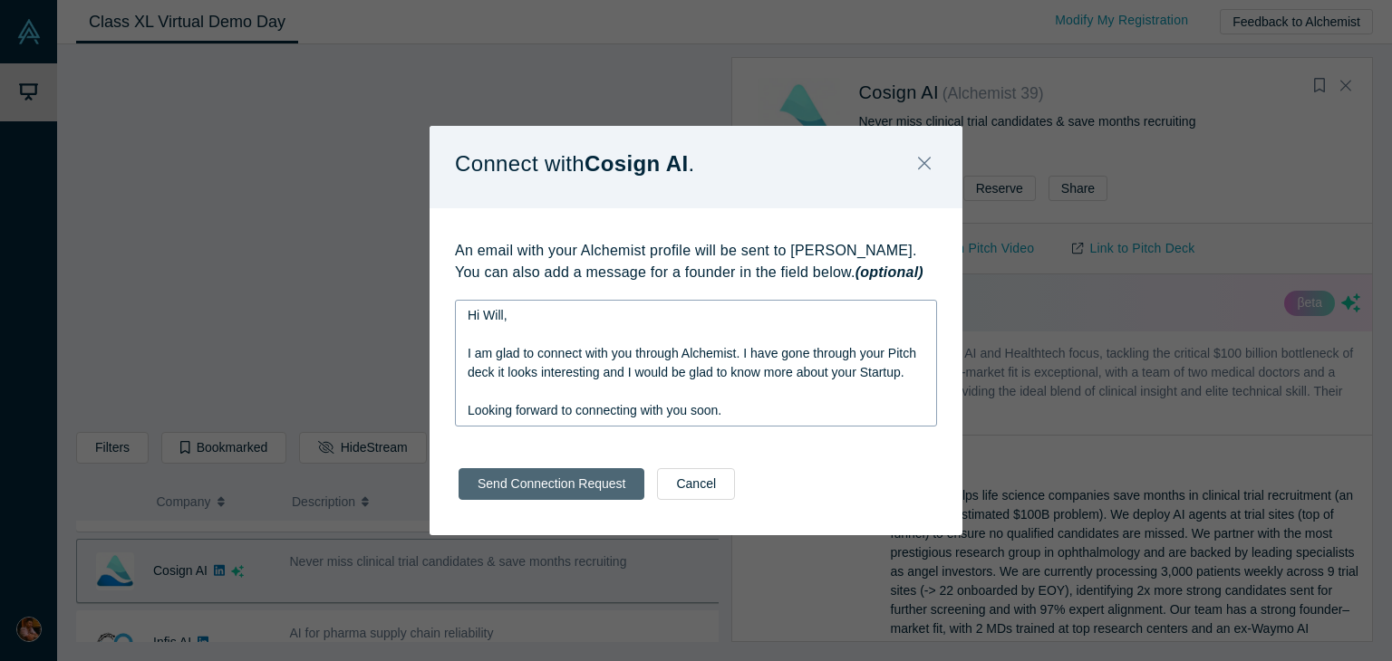
click at [515, 497] on button "Send Connection Request" at bounding box center [551, 484] width 186 height 32
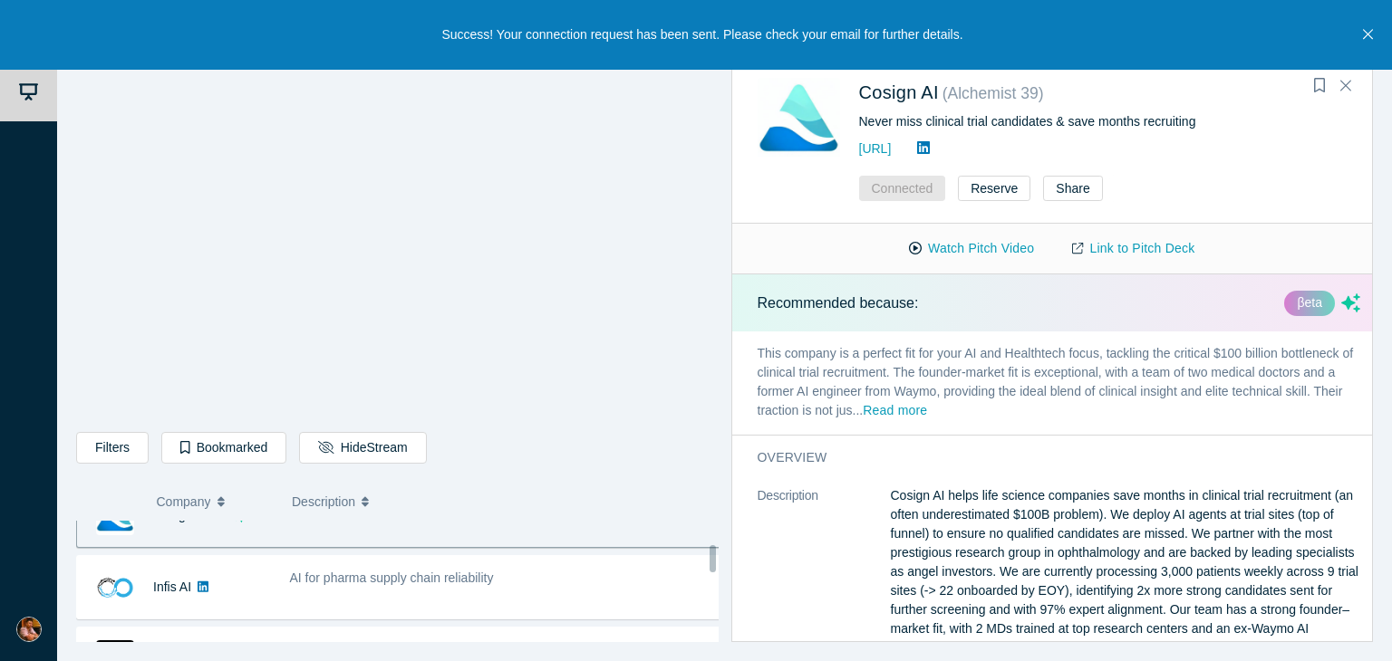
scroll to position [397, 0]
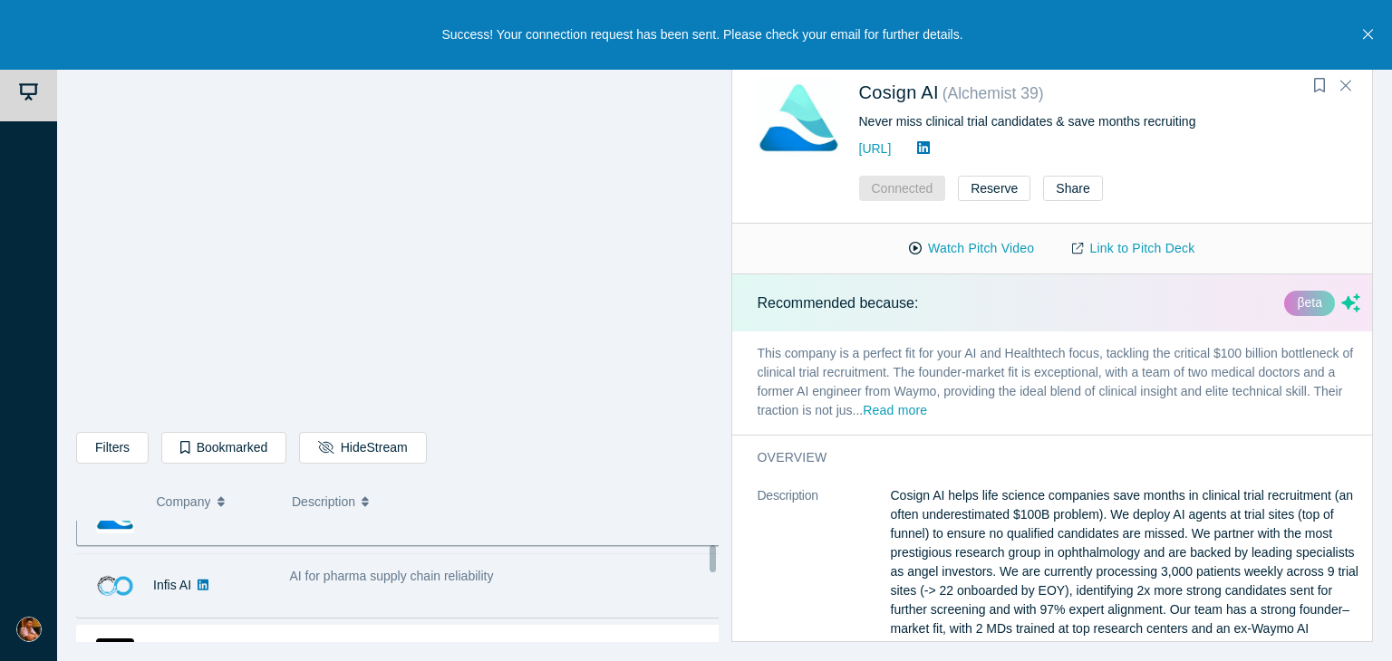
click at [558, 570] on div "AI for pharma supply chain reliability" at bounding box center [506, 576] width 432 height 19
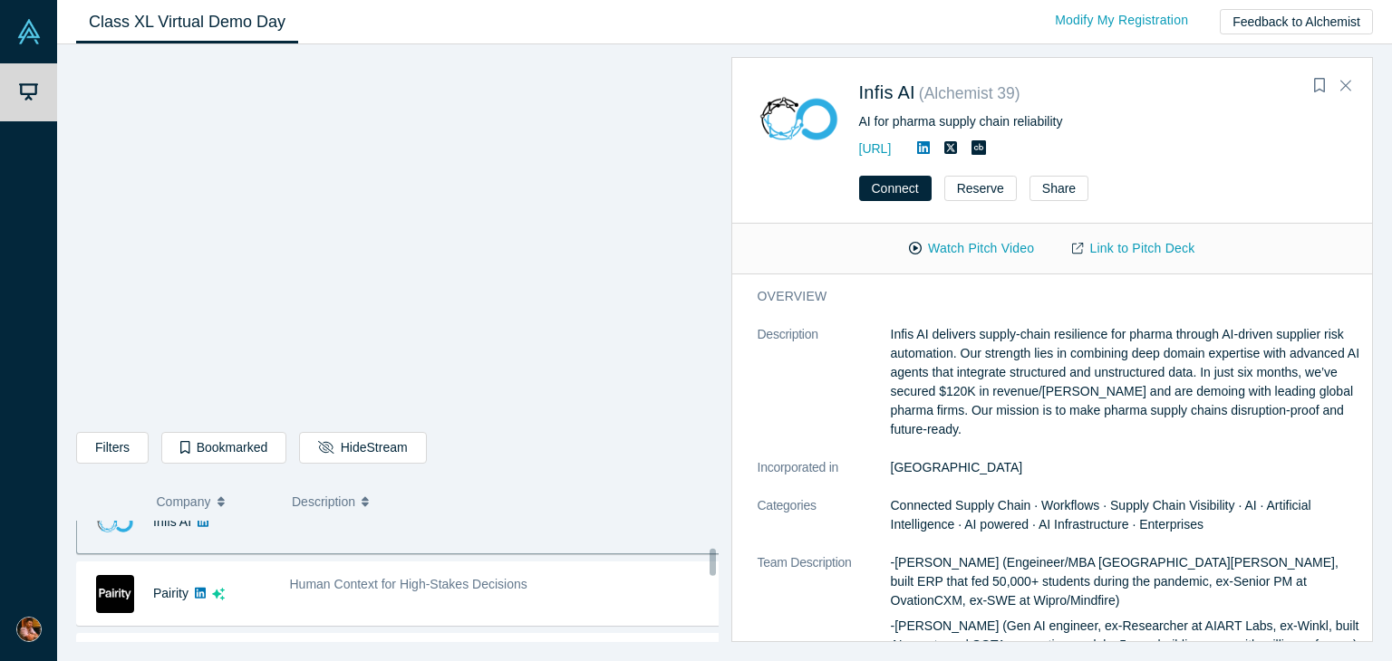
scroll to position [462, 0]
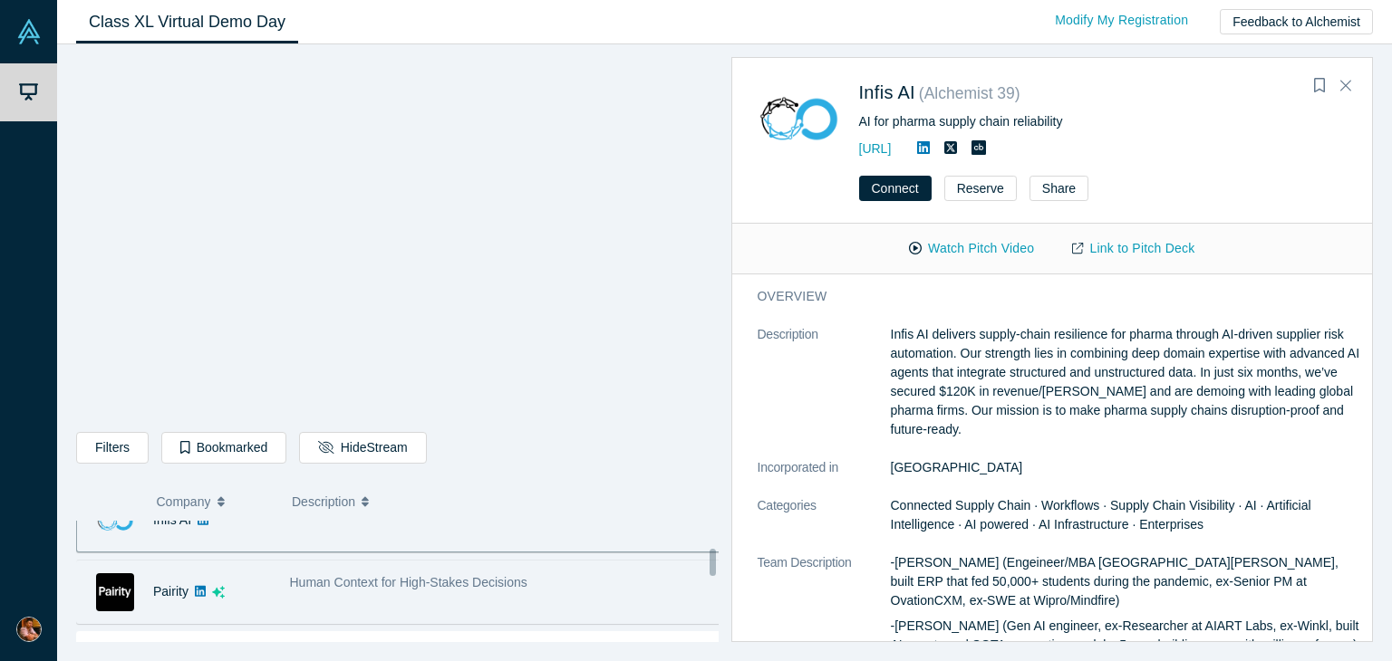
click at [531, 588] on div "Human Context for High-Stakes Decisions" at bounding box center [506, 583] width 432 height 19
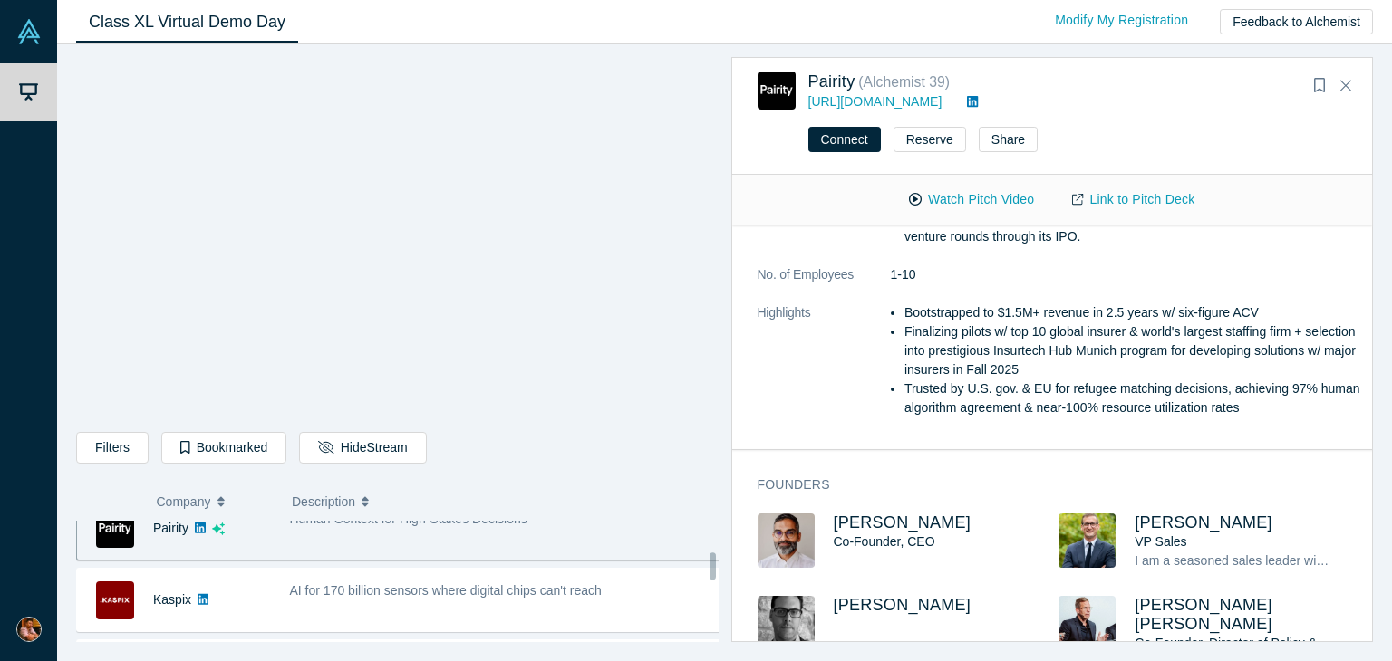
scroll to position [528, 0]
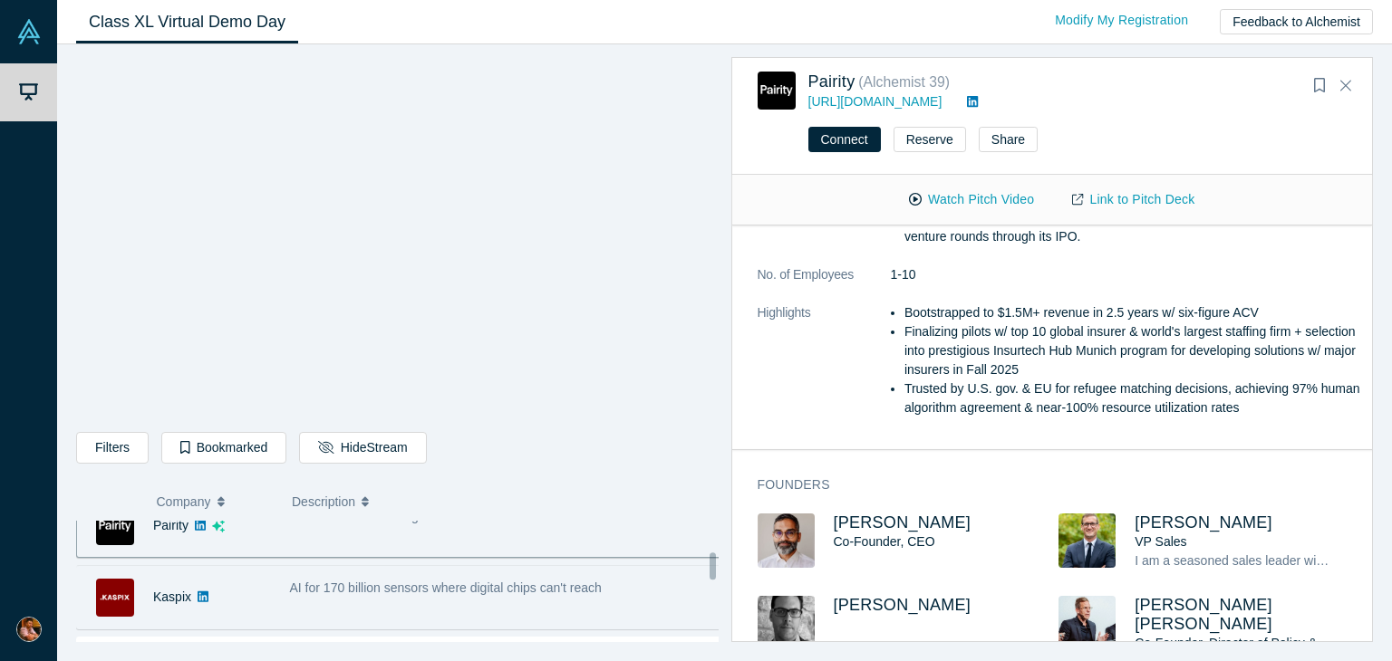
click at [568, 601] on div "AI for 170 billion sensors where digital chips can't reach" at bounding box center [505, 597] width 451 height 57
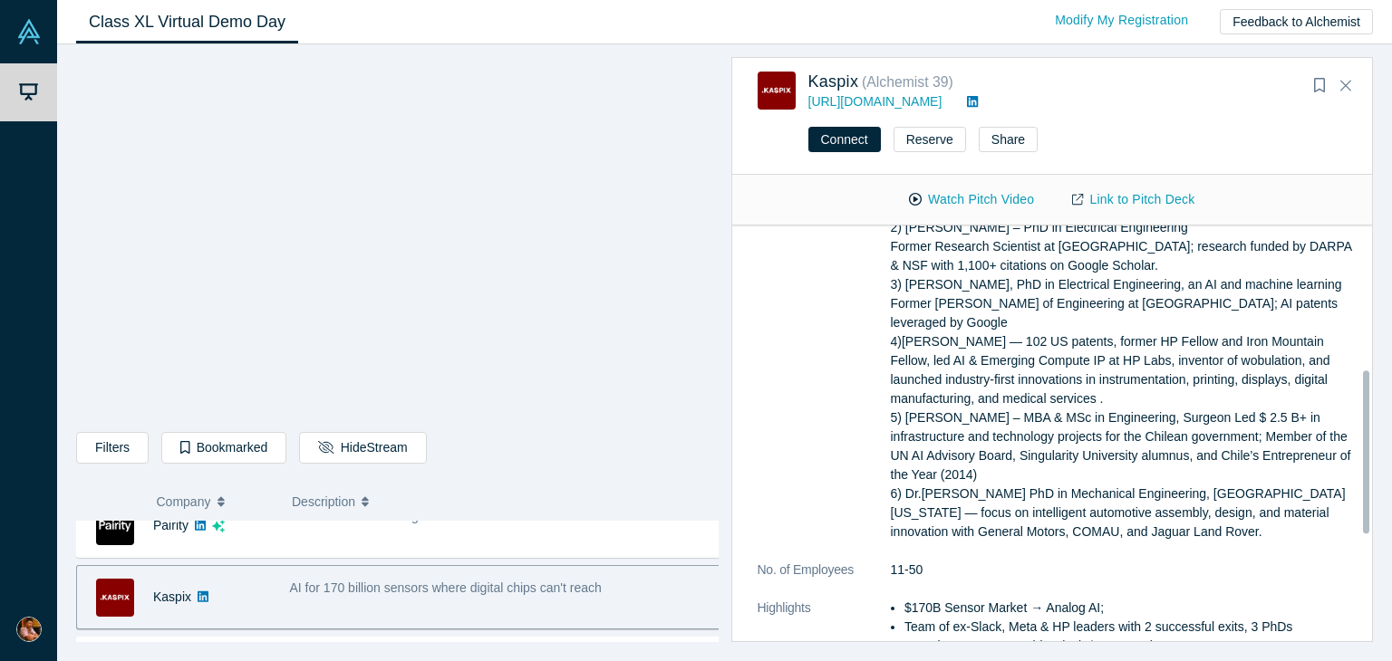
scroll to position [0, 0]
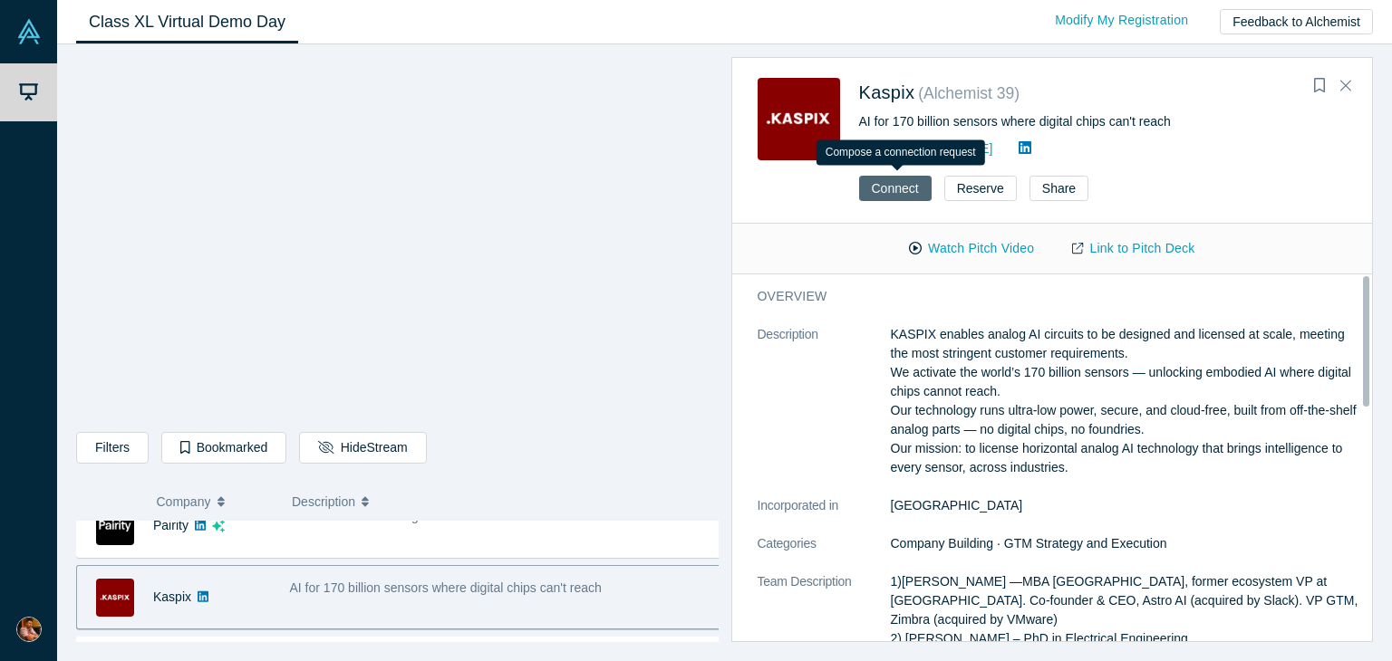
click at [884, 192] on button "Connect" at bounding box center [895, 188] width 72 height 25
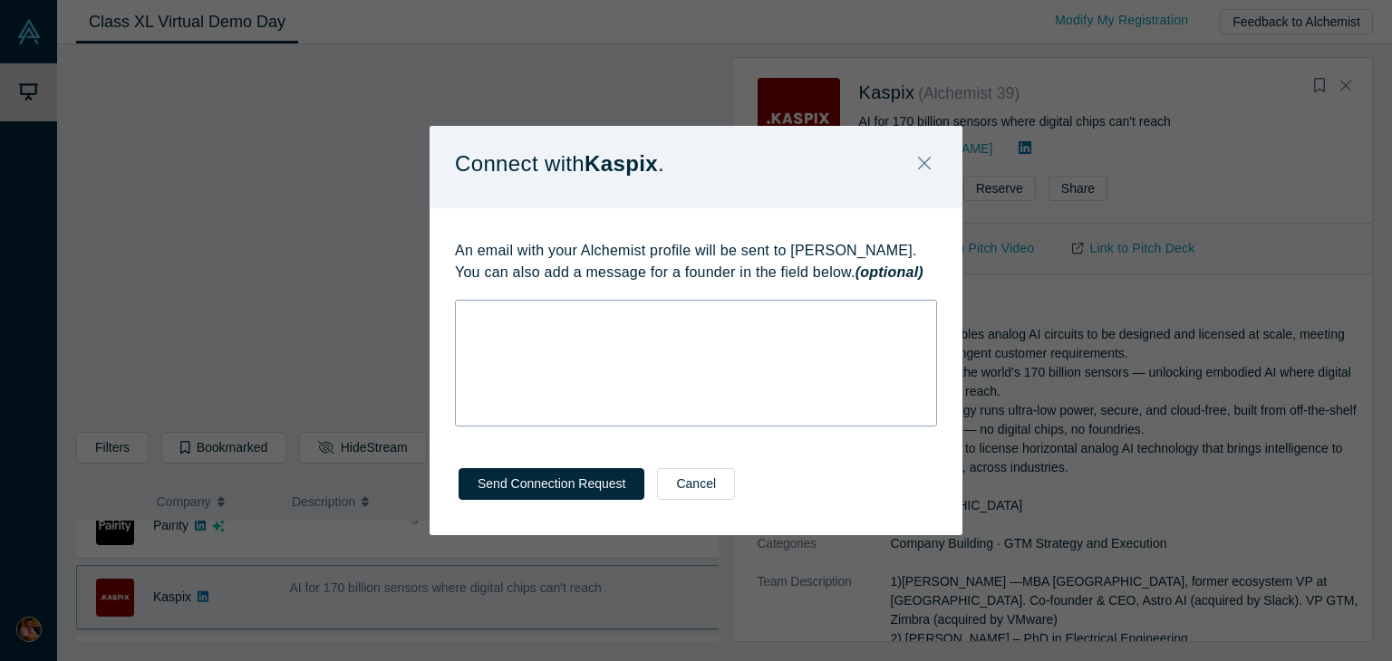
click at [674, 338] on div "rdw-wrapper" at bounding box center [696, 363] width 482 height 127
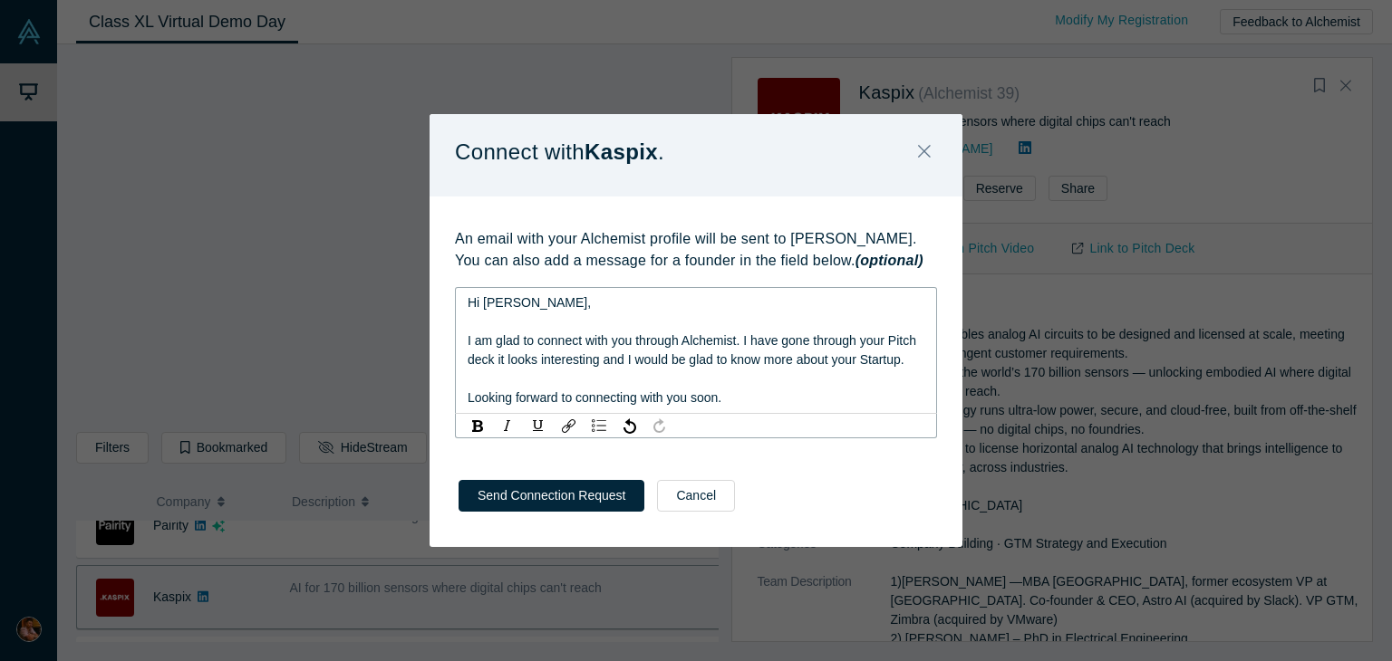
click at [494, 304] on span "Hi Jason," at bounding box center [528, 302] width 123 height 14
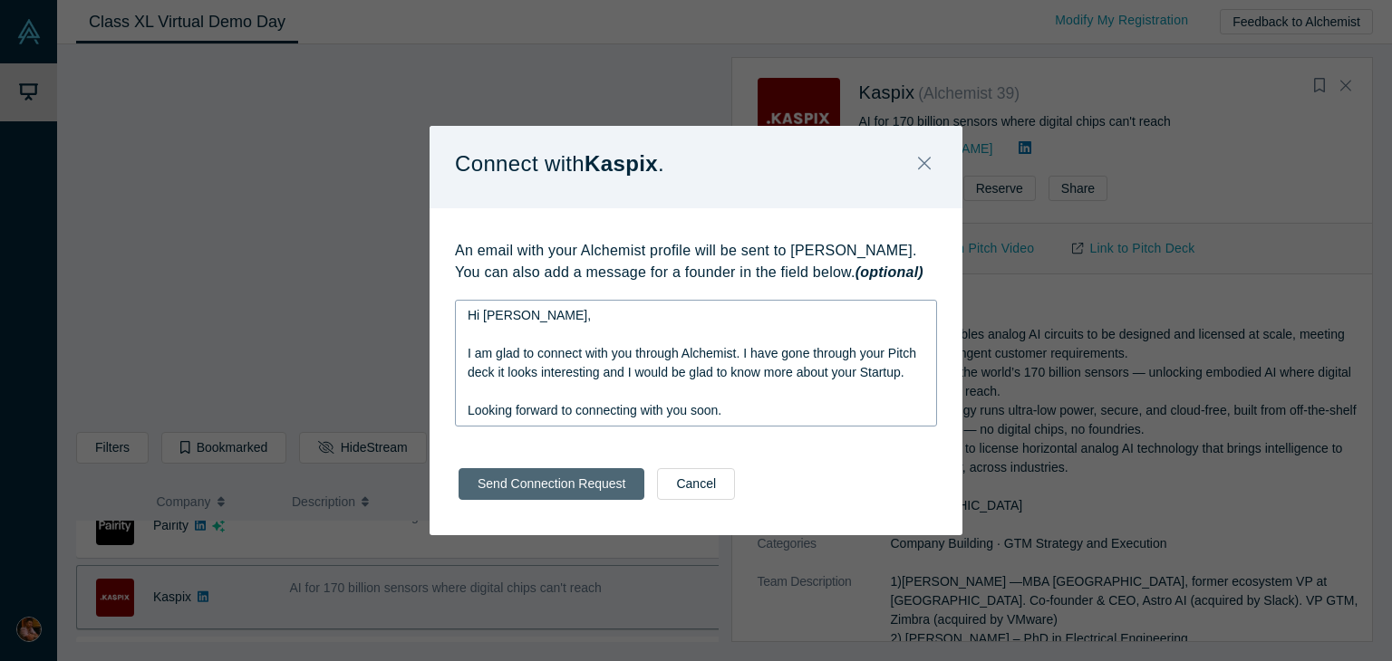
click at [535, 488] on button "Send Connection Request" at bounding box center [551, 484] width 186 height 32
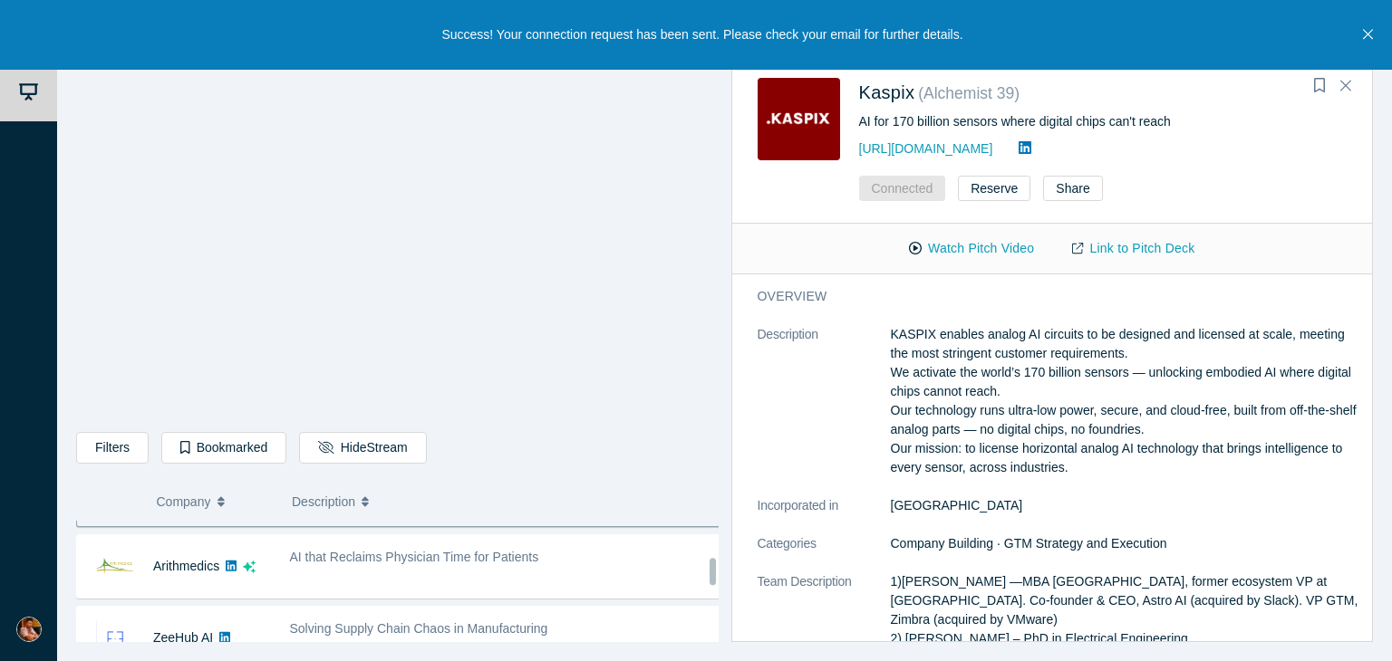
scroll to position [633, 0]
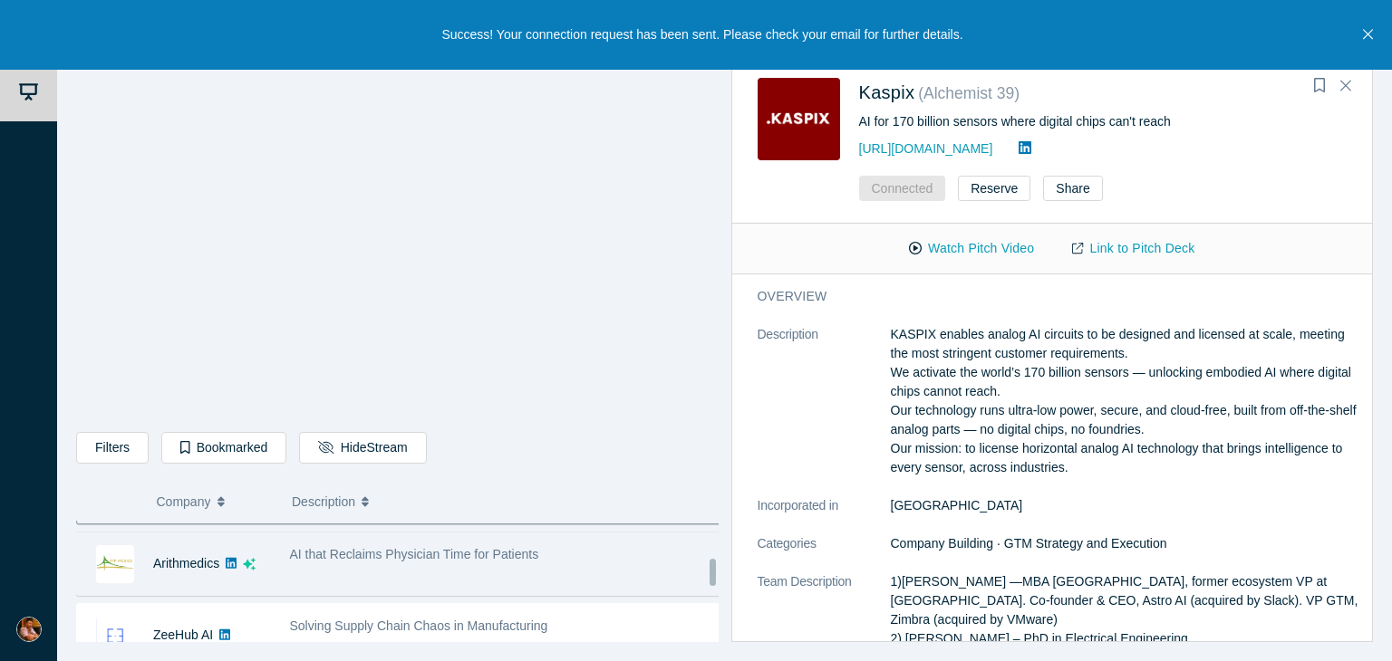
click at [401, 560] on div "AI that Reclaims Physician Time for Patients" at bounding box center [505, 563] width 451 height 57
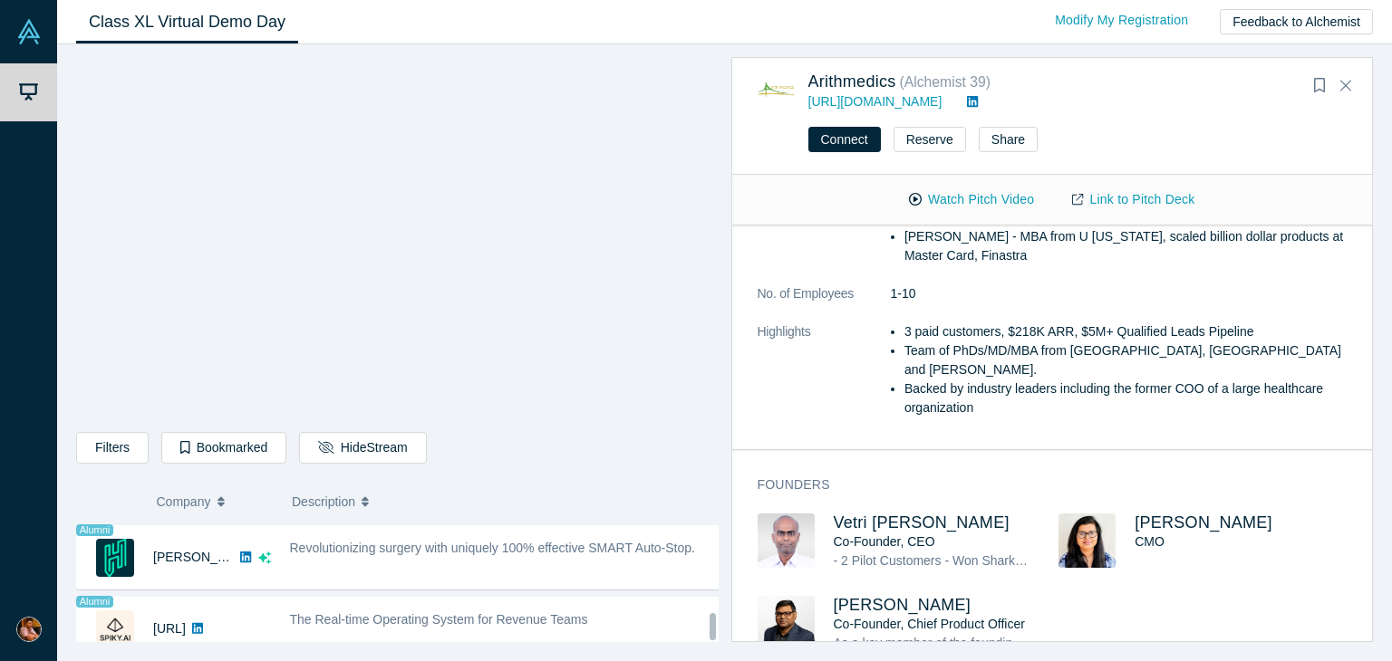
scroll to position [1587, 0]
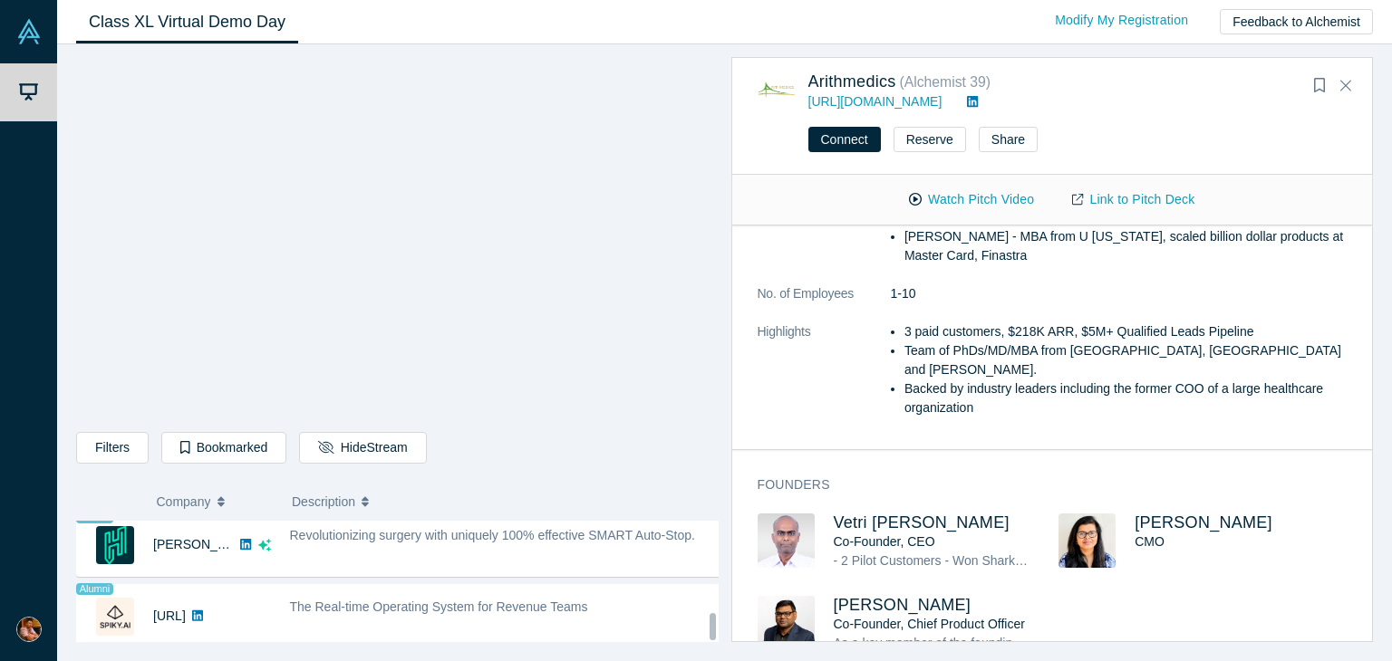
click at [533, 600] on span "The Real-time Operating System for Revenue Teams" at bounding box center [439, 607] width 298 height 14
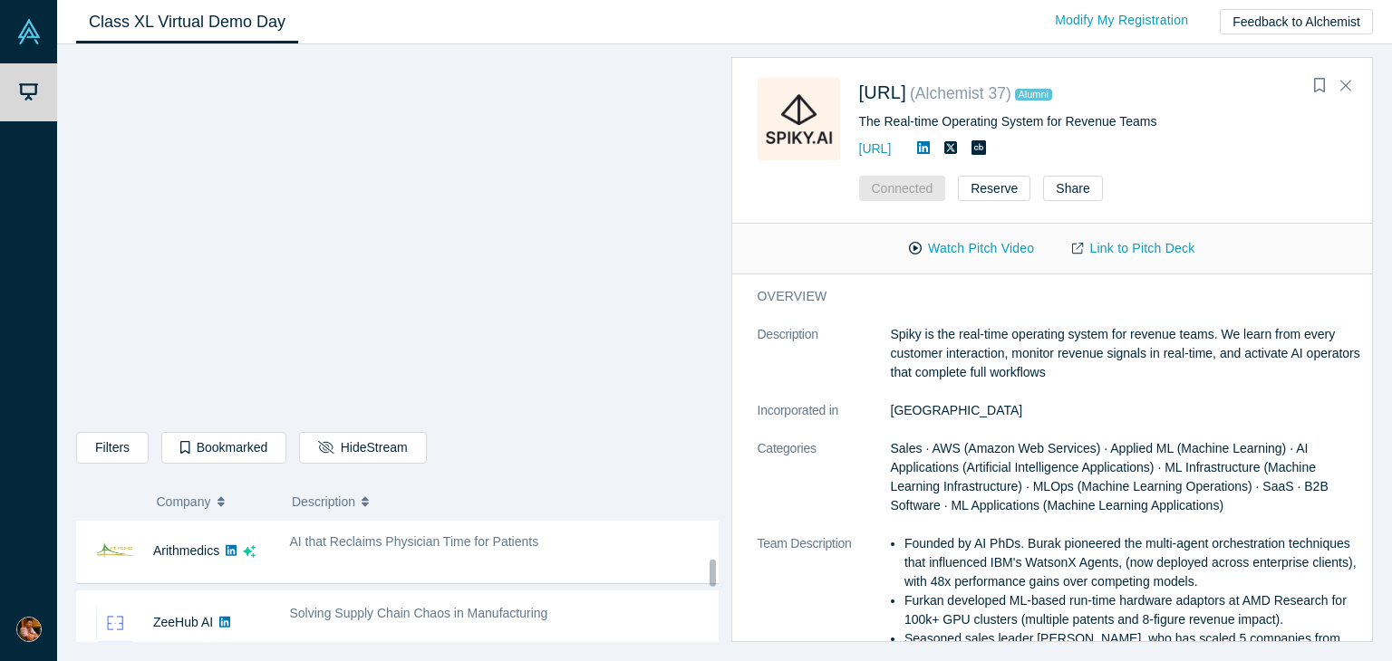
scroll to position [639, 0]
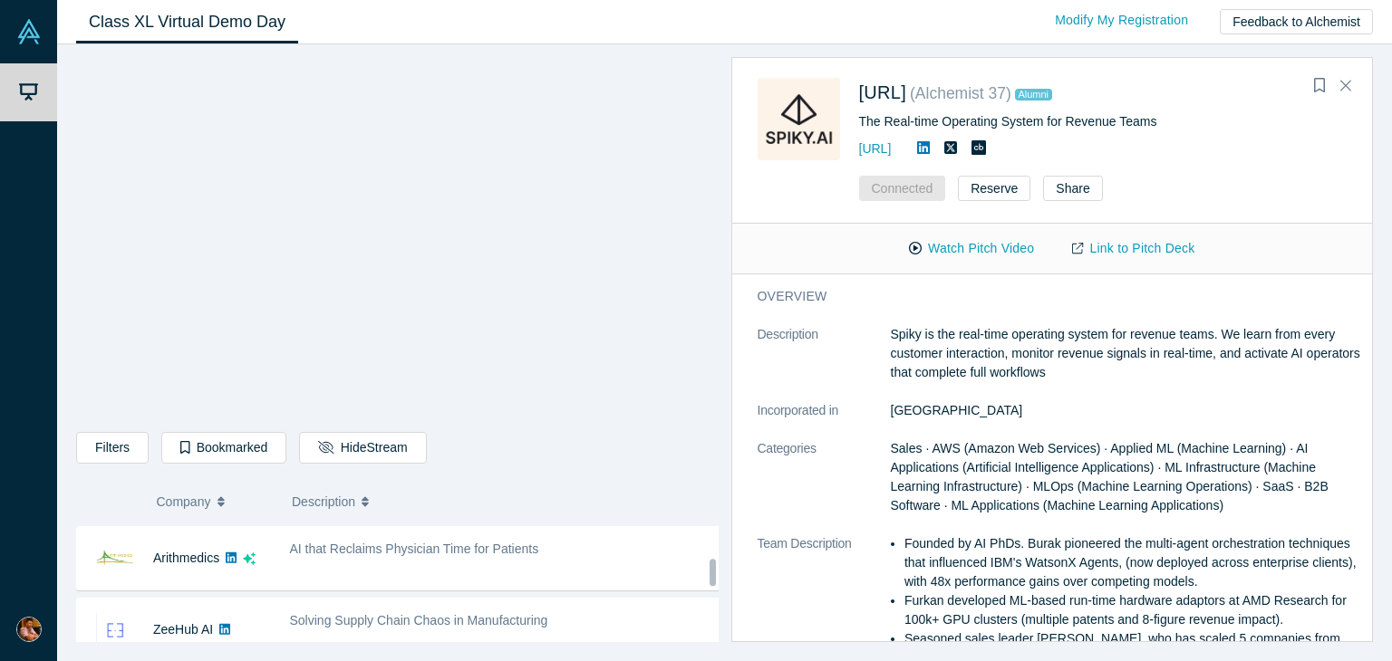
click at [533, 598] on div "ZeeHub AI Solving Supply Chain Chaos in Manufacturing - Shekhar Nirkhe: Shekhar…" at bounding box center [404, 630] width 656 height 64
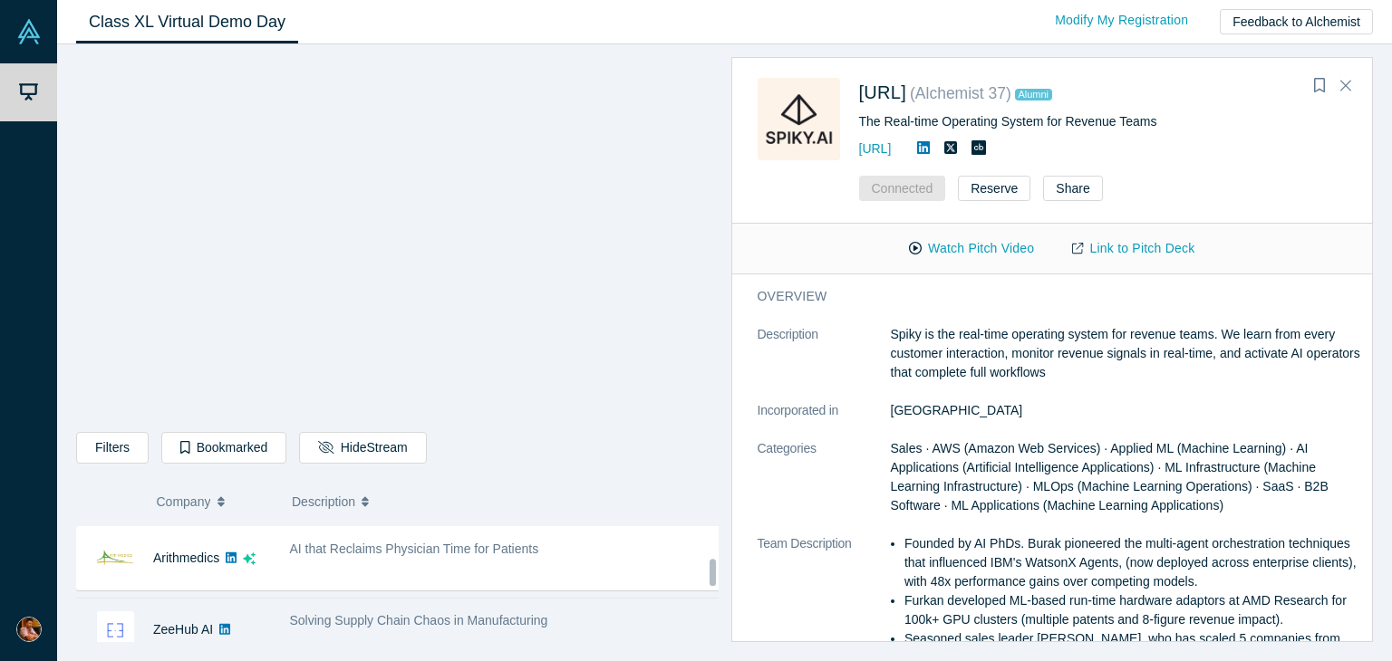
click at [473, 621] on span "Solving Supply Chain Chaos in Manufacturing" at bounding box center [419, 620] width 258 height 14
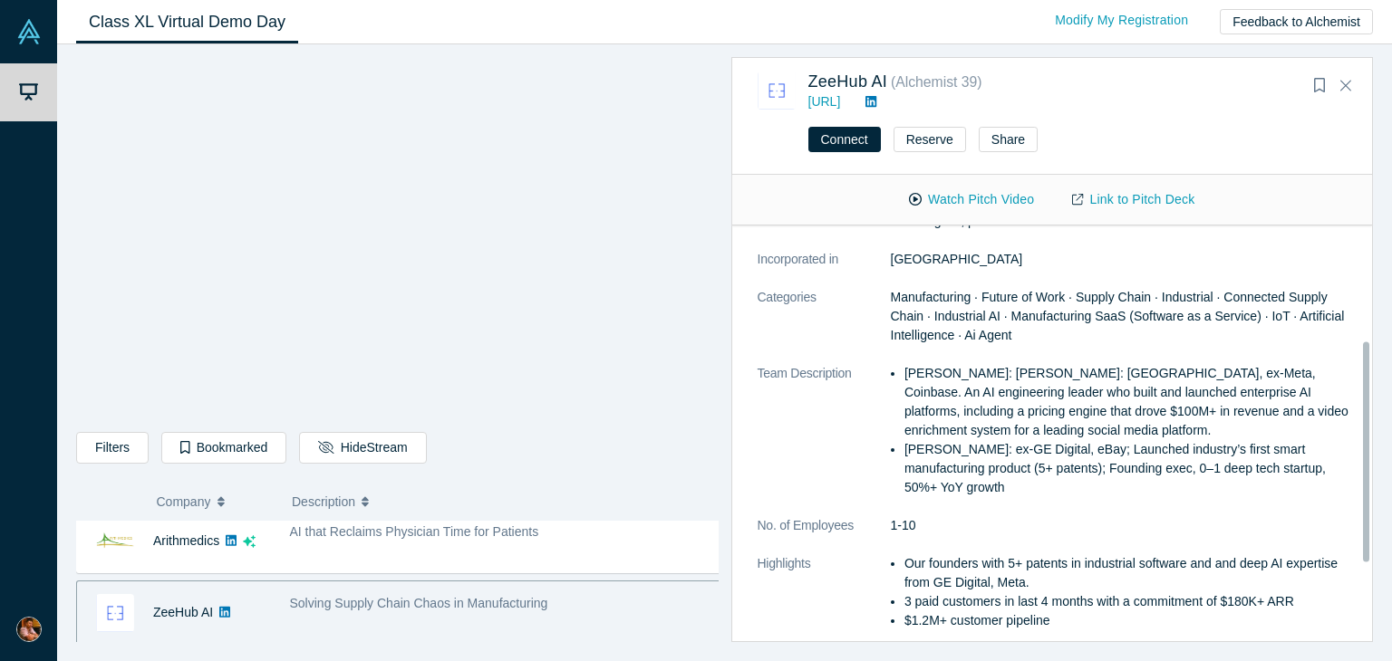
scroll to position [362, 0]
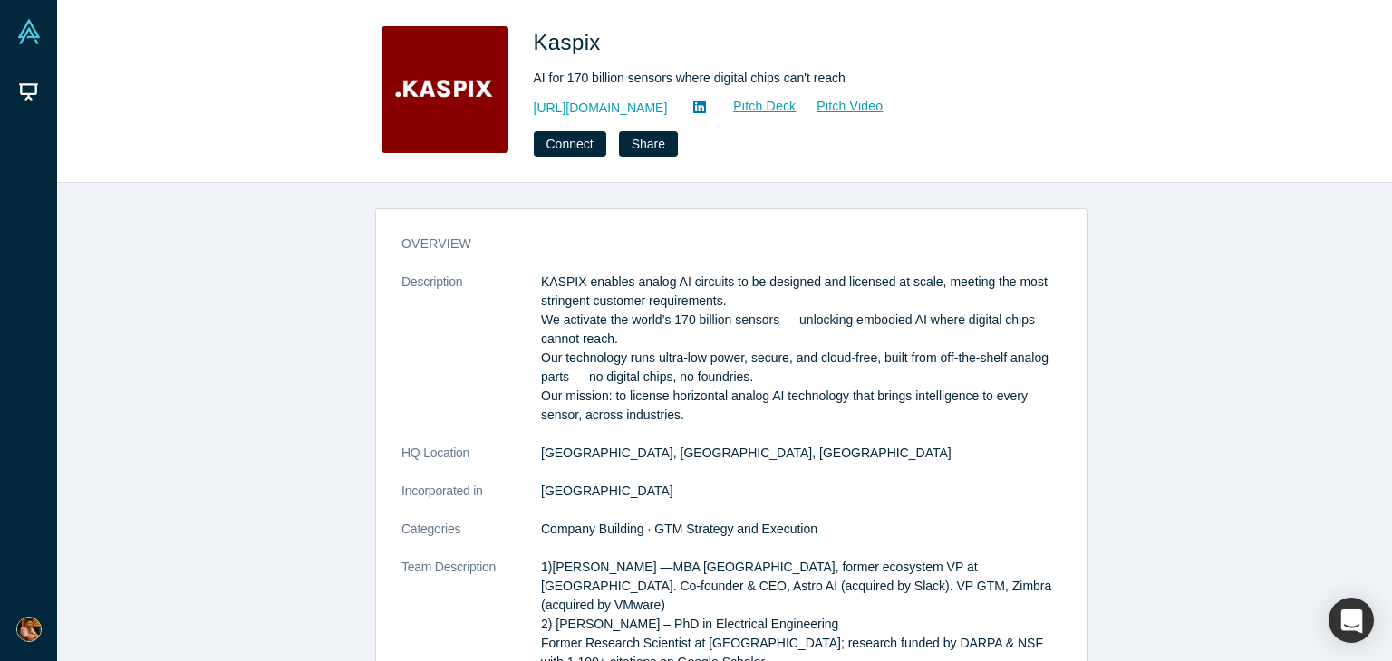
click at [693, 111] on icon at bounding box center [699, 107] width 13 height 13
